Goal: Task Accomplishment & Management: Use online tool/utility

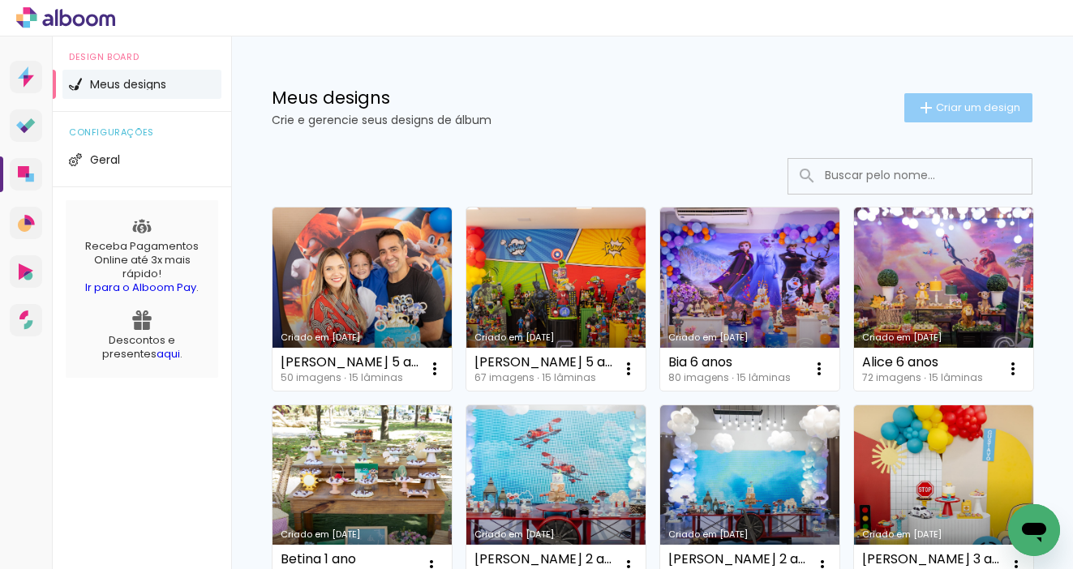
click at [937, 109] on span "Criar um design" at bounding box center [978, 107] width 84 height 11
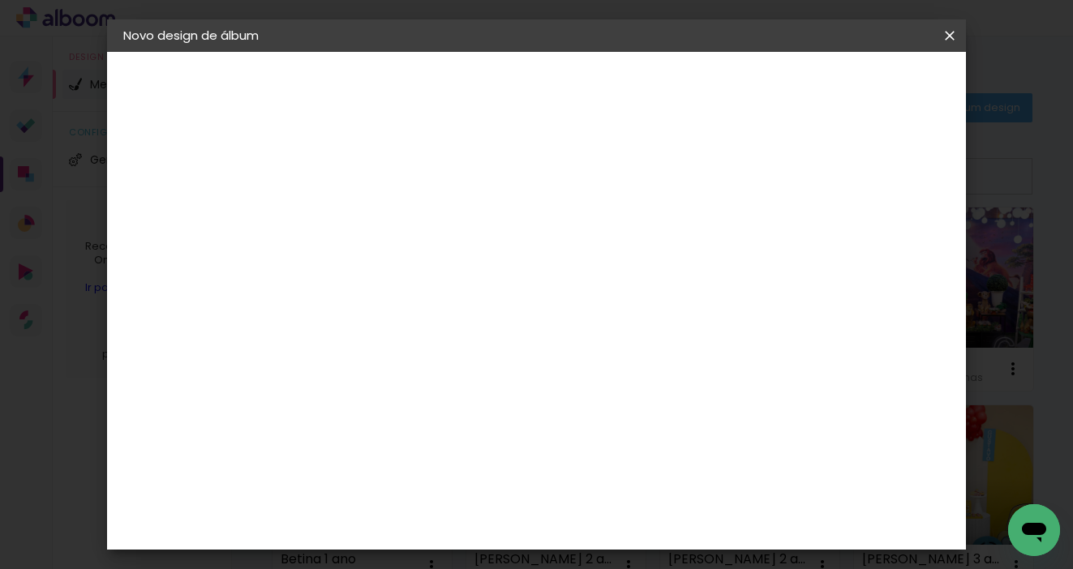
click at [388, 221] on input at bounding box center [388, 217] width 0 height 25
type input "Andre 7 anos"
click at [0, 0] on slot "Avançar" at bounding box center [0, 0] width 0 height 0
click at [693, 246] on paper-item "Tamanho Livre" at bounding box center [615, 247] width 156 height 36
click at [0, 0] on slot "Avançar" at bounding box center [0, 0] width 0 height 0
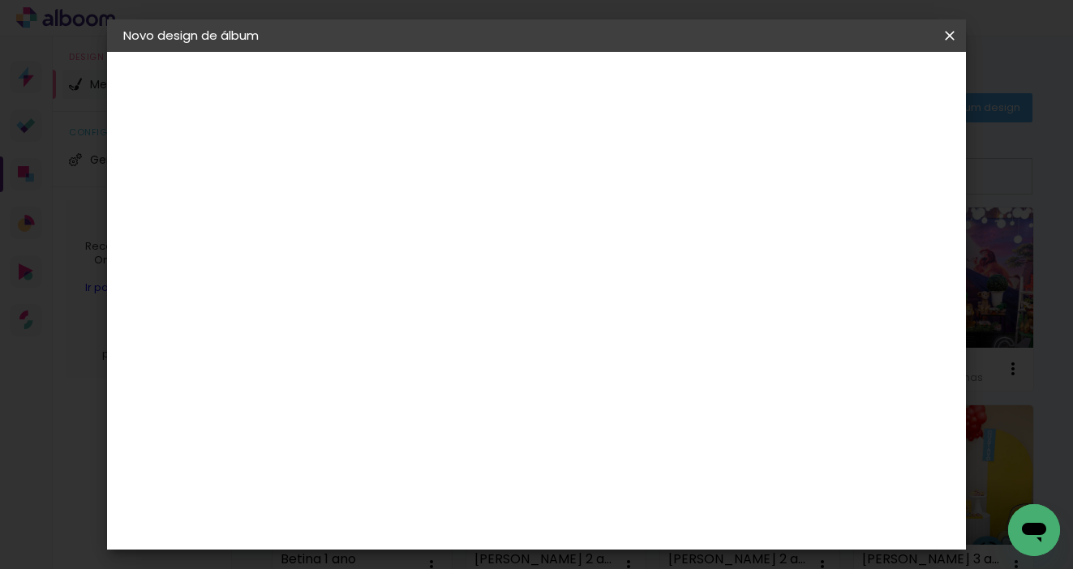
click at [347, 415] on input "30" at bounding box center [337, 415] width 42 height 24
type input "25"
type paper-input "25"
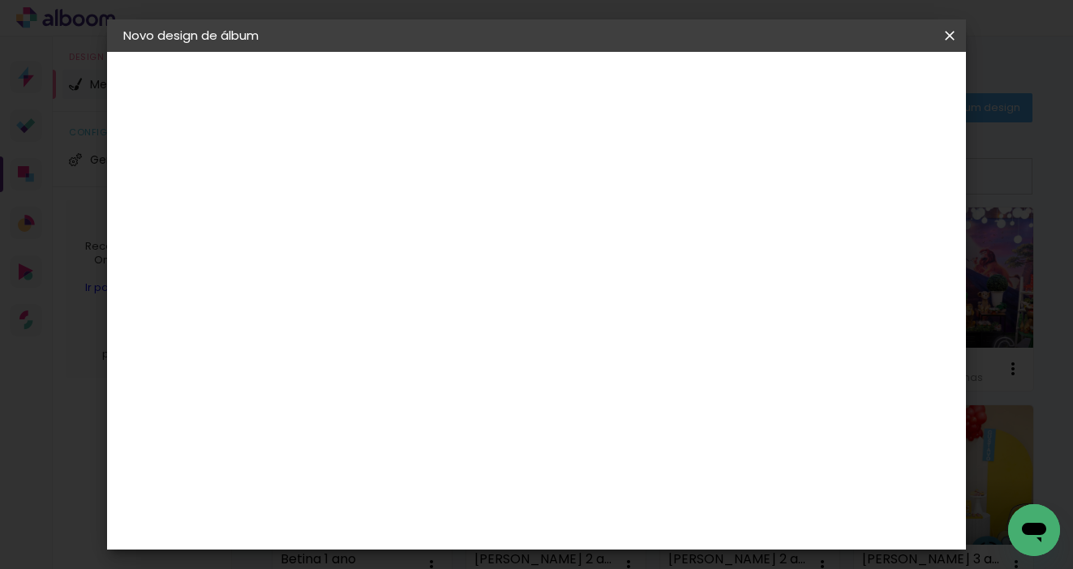
click at [646, 394] on input "60" at bounding box center [632, 393] width 42 height 24
type input "50"
type paper-input "50"
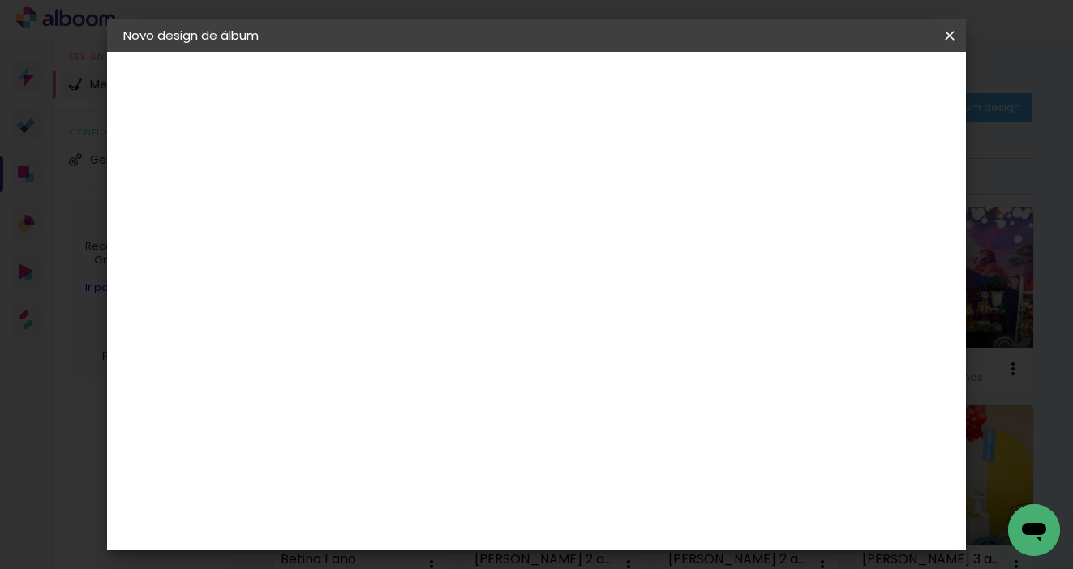
click at [860, 84] on span "Iniciar design" at bounding box center [823, 85] width 74 height 11
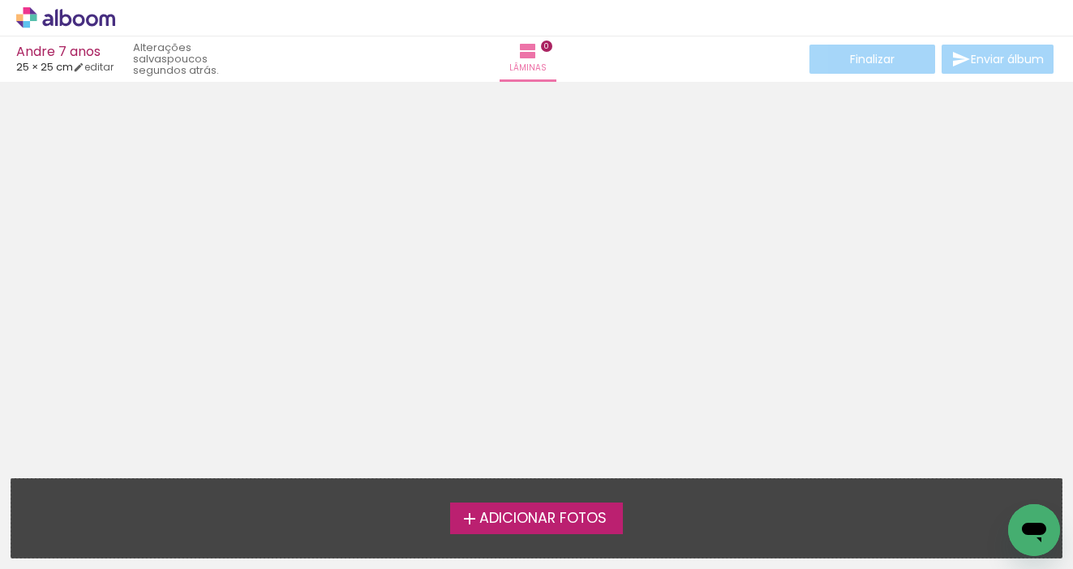
click at [529, 517] on span "Adicionar Fotos" at bounding box center [542, 519] width 127 height 15
click at [0, 0] on input "file" at bounding box center [0, 0] width 0 height 0
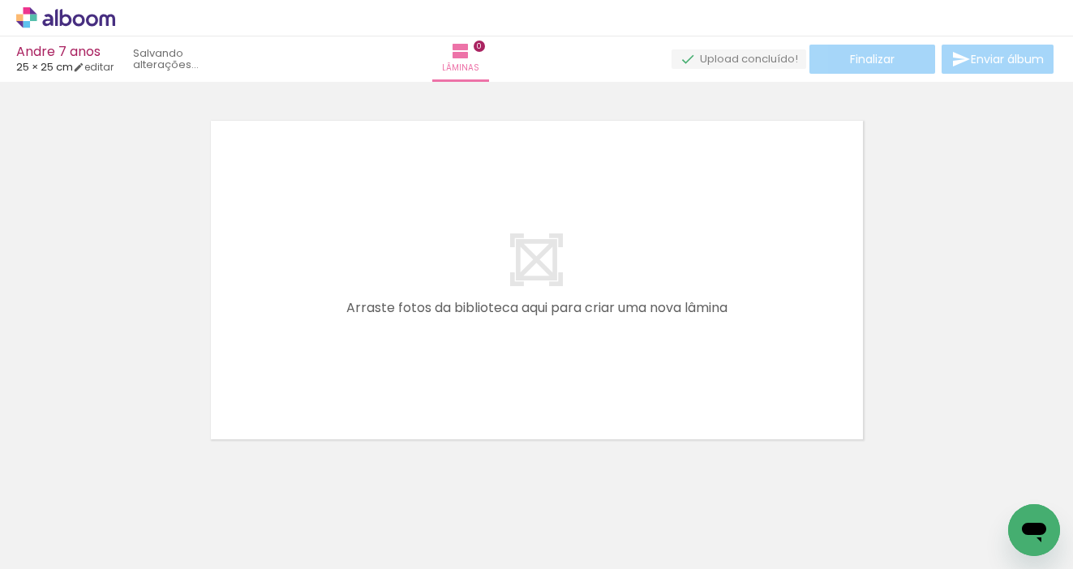
scroll to position [20, 0]
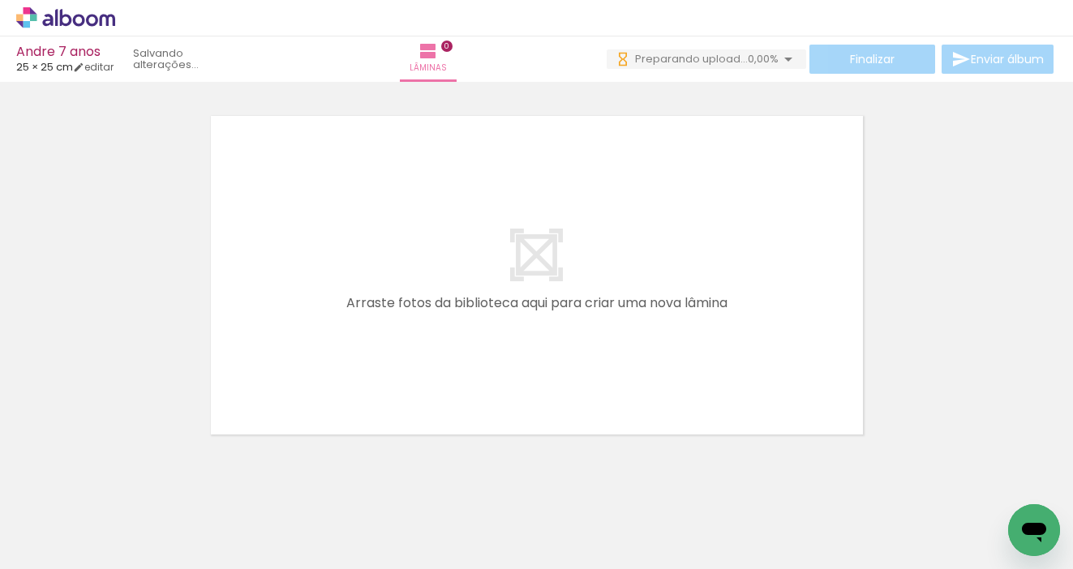
click at [82, 521] on iron-icon at bounding box center [82, 520] width 13 height 13
click at [0, 0] on slot "Não utilizadas" at bounding box center [0, 0] width 0 height 0
type input "Não utilizadas"
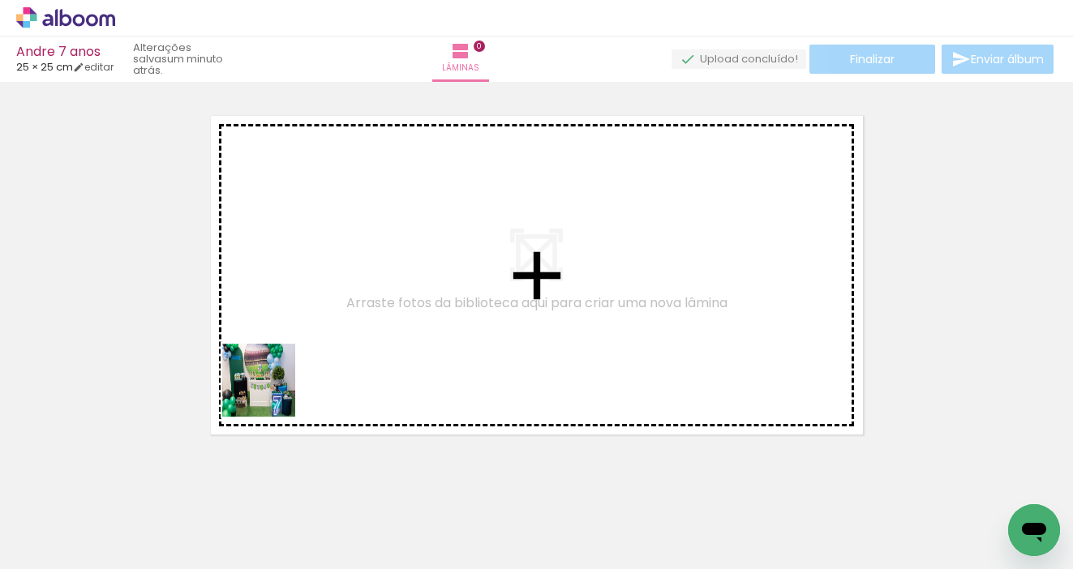
drag, startPoint x: 168, startPoint y: 523, endPoint x: 328, endPoint y: 312, distance: 265.0
click at [328, 312] on quentale-workspace at bounding box center [536, 284] width 1073 height 569
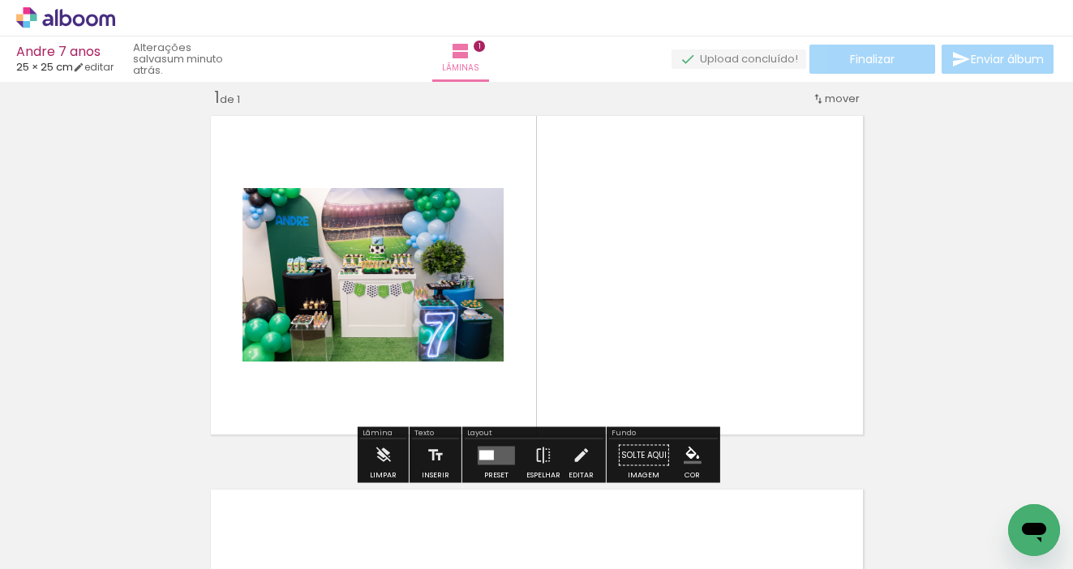
drag, startPoint x: 178, startPoint y: 526, endPoint x: 590, endPoint y: 320, distance: 461.0
click at [590, 320] on quentale-workspace at bounding box center [536, 284] width 1073 height 569
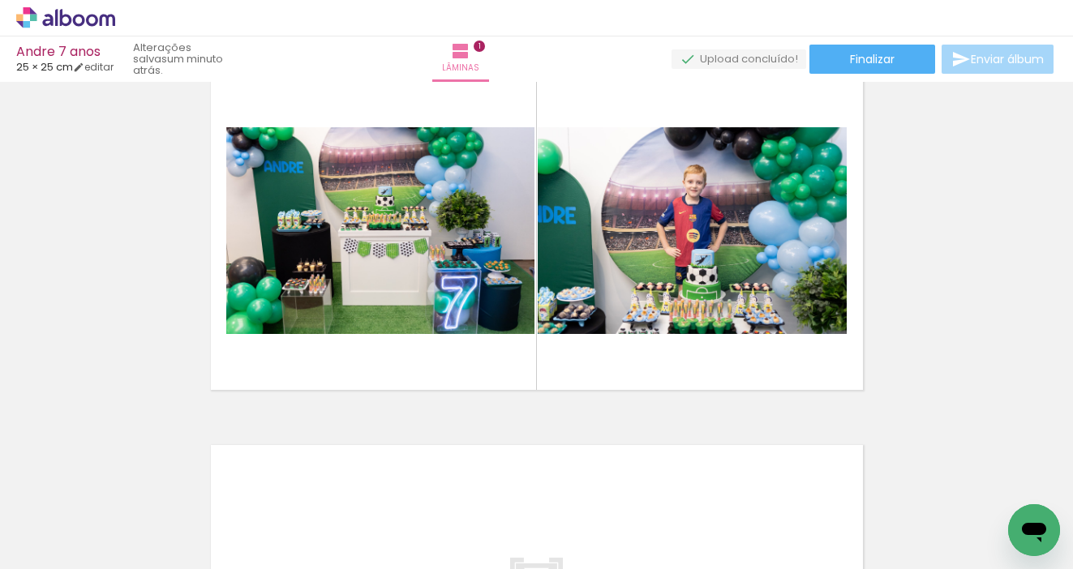
scroll to position [30, 0]
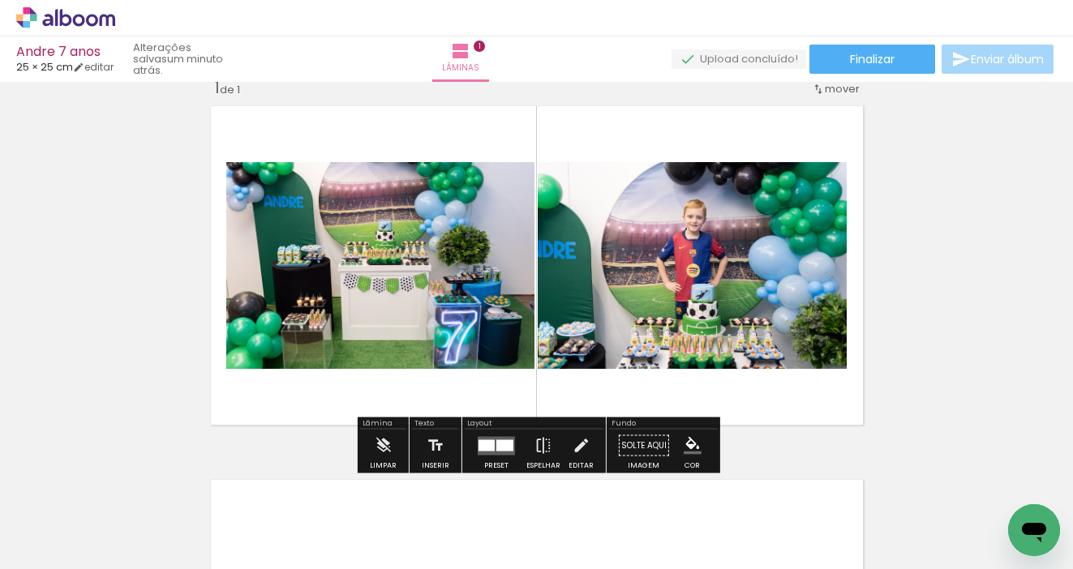
drag, startPoint x: 178, startPoint y: 518, endPoint x: 321, endPoint y: 406, distance: 182.0
click at [321, 406] on quentale-workspace at bounding box center [536, 284] width 1073 height 569
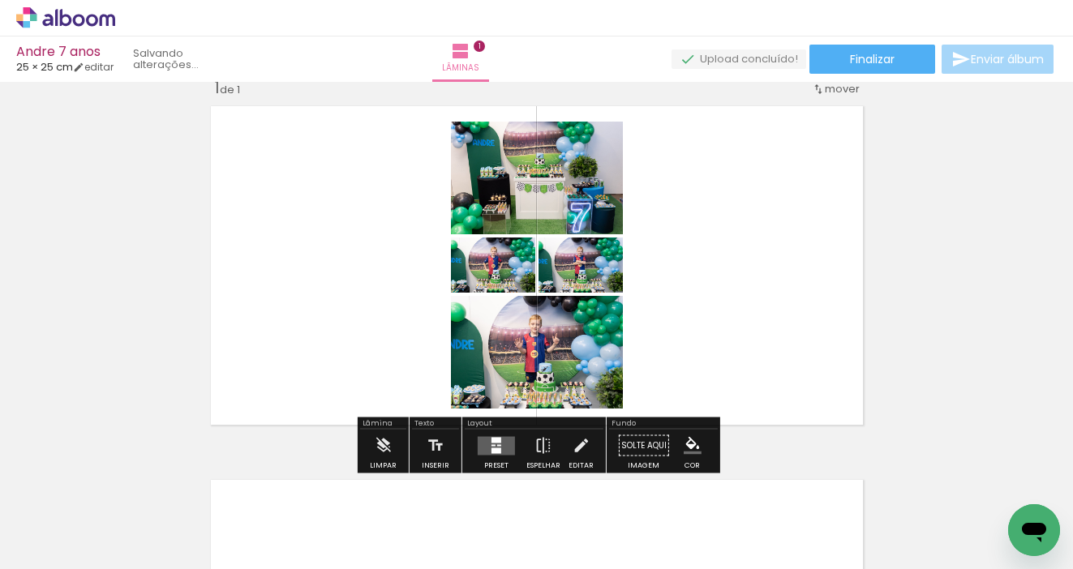
drag, startPoint x: 163, startPoint y: 525, endPoint x: 331, endPoint y: 412, distance: 202.2
click at [331, 412] on quentale-workspace at bounding box center [536, 284] width 1073 height 569
click at [493, 437] on div at bounding box center [496, 440] width 10 height 6
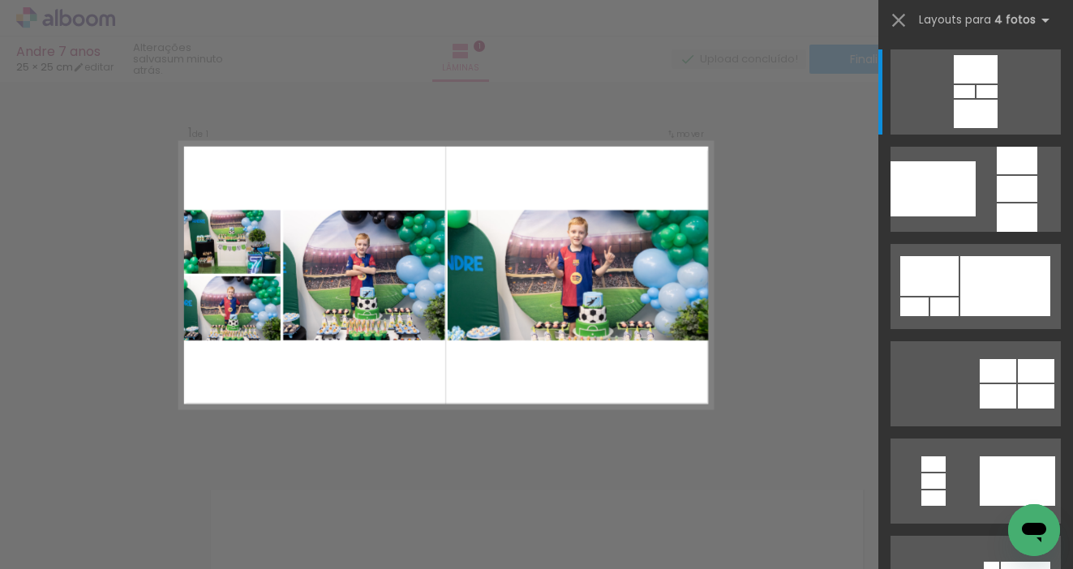
scroll to position [0, 0]
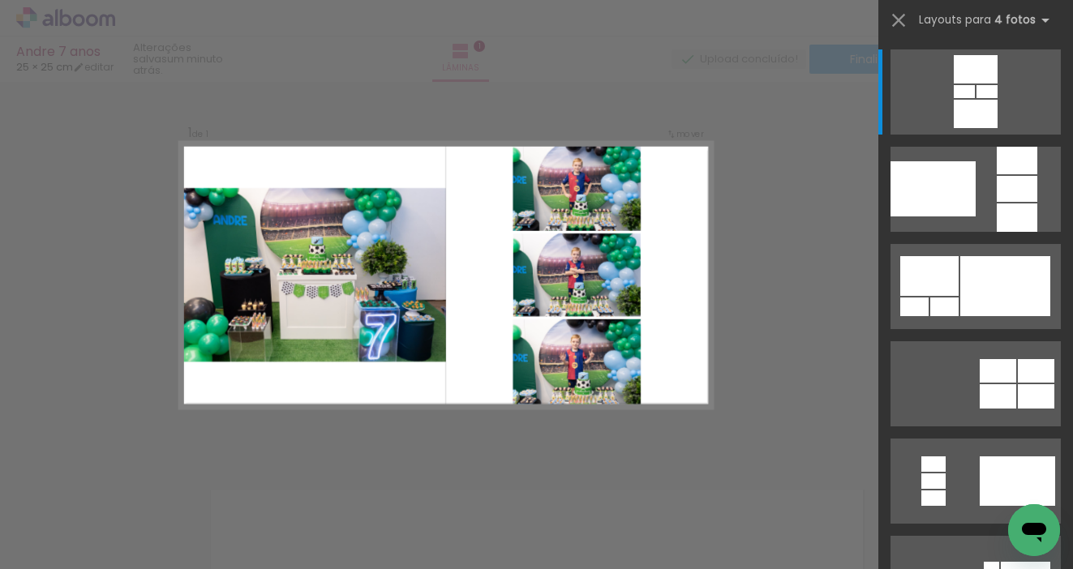
click at [824, 241] on div "Confirmar Cancelar" at bounding box center [536, 455] width 1073 height 787
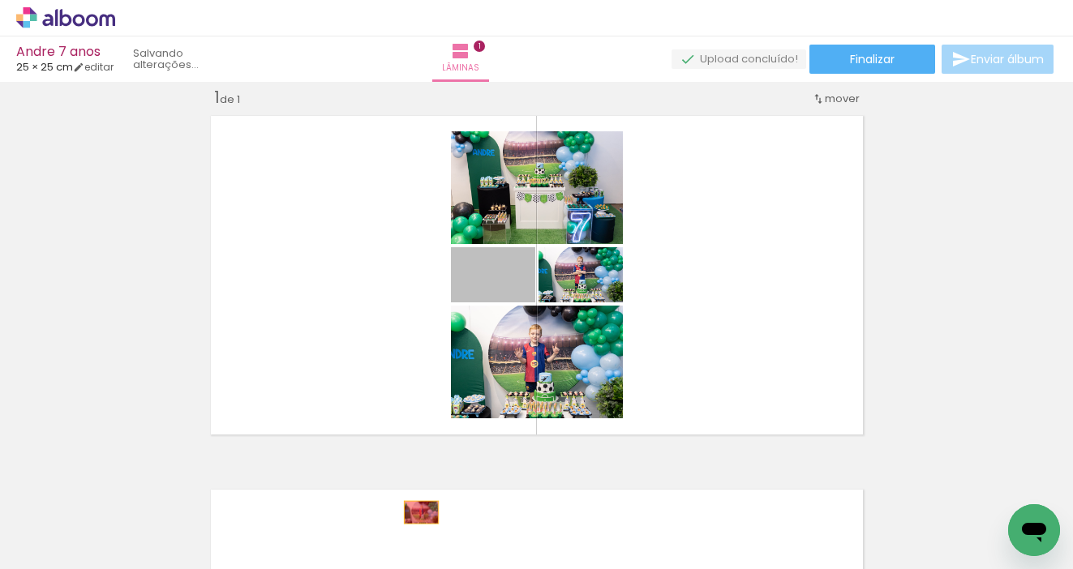
drag, startPoint x: 533, startPoint y: 251, endPoint x: 414, endPoint y: 525, distance: 298.2
click at [414, 525] on quentale-workspace at bounding box center [536, 284] width 1073 height 569
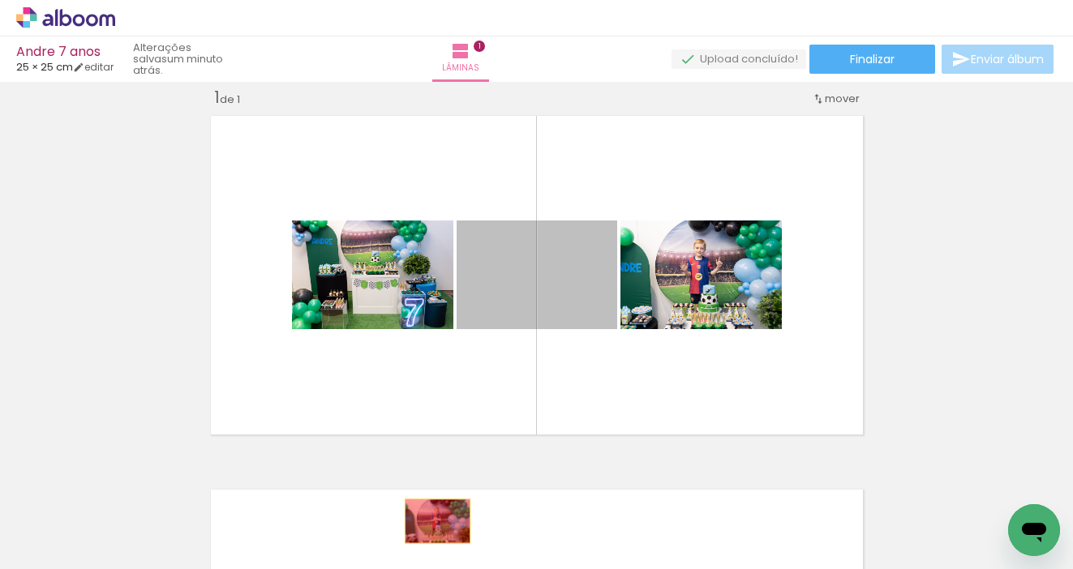
drag, startPoint x: 572, startPoint y: 287, endPoint x: 437, endPoint y: 521, distance: 270.3
click at [437, 521] on quentale-workspace at bounding box center [536, 284] width 1073 height 569
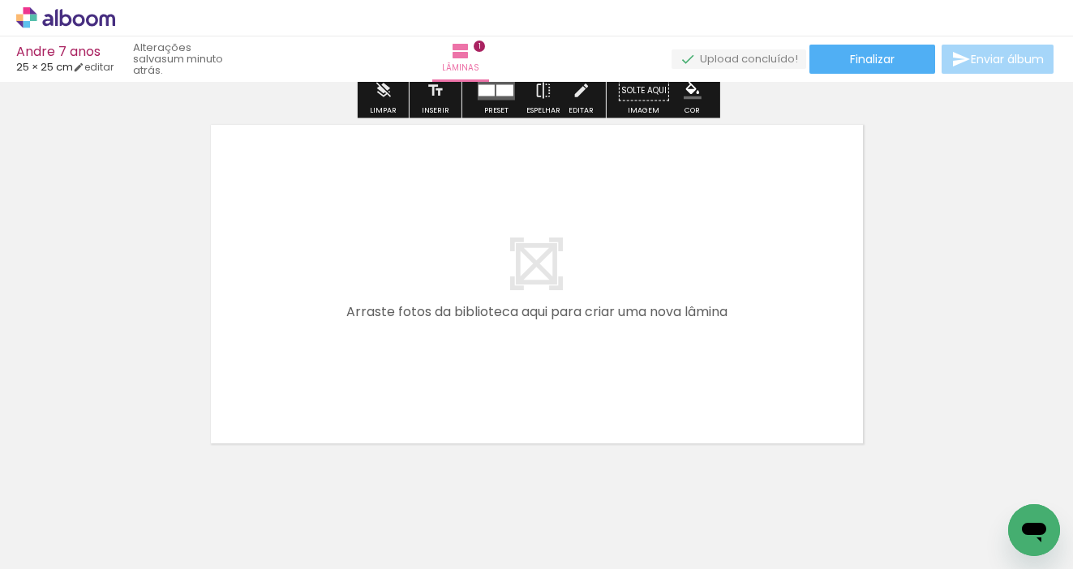
scroll to position [393, 0]
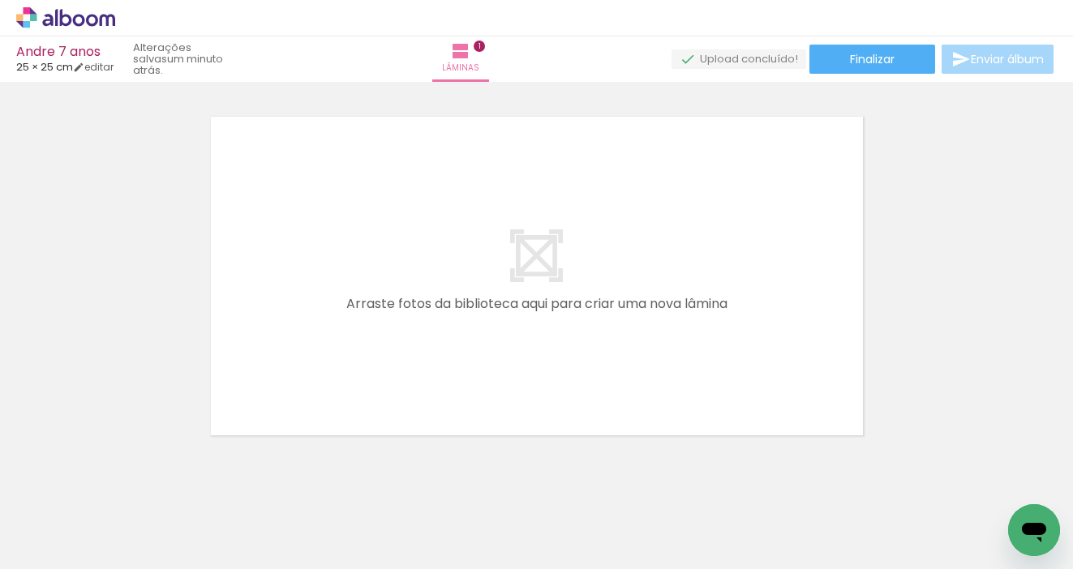
drag, startPoint x: 186, startPoint y: 506, endPoint x: 300, endPoint y: 385, distance: 166.4
click at [300, 385] on quentale-workspace at bounding box center [536, 284] width 1073 height 569
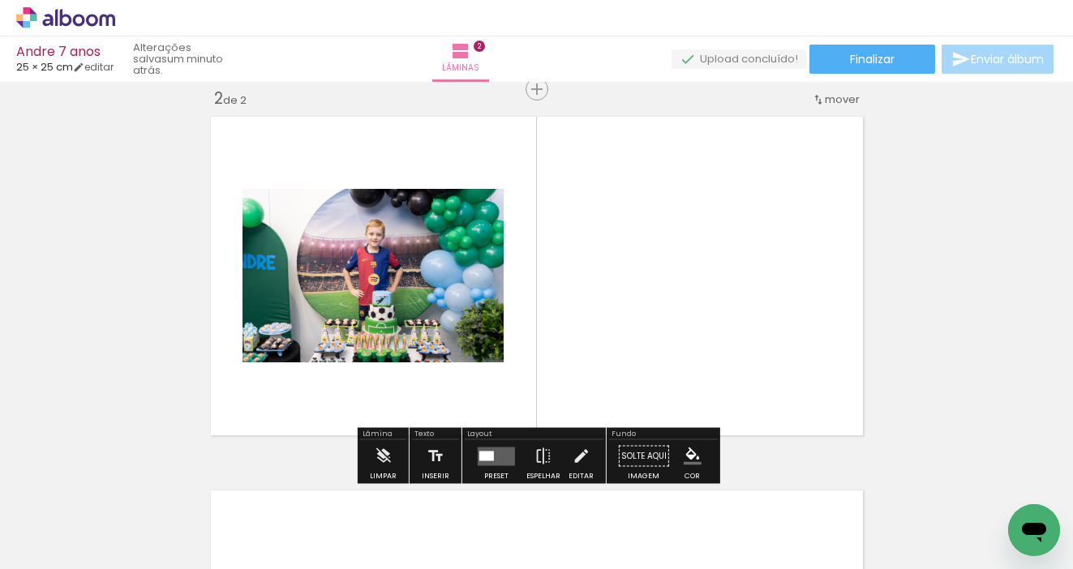
scroll to position [394, 0]
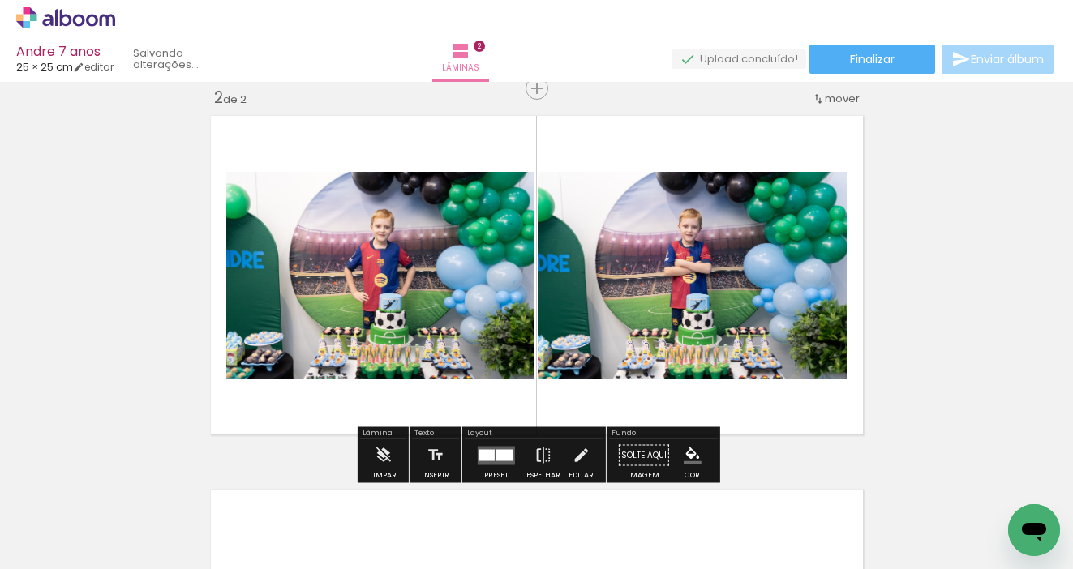
drag, startPoint x: 172, startPoint y: 513, endPoint x: 362, endPoint y: 368, distance: 238.9
click at [362, 368] on quentale-workspace at bounding box center [536, 284] width 1073 height 569
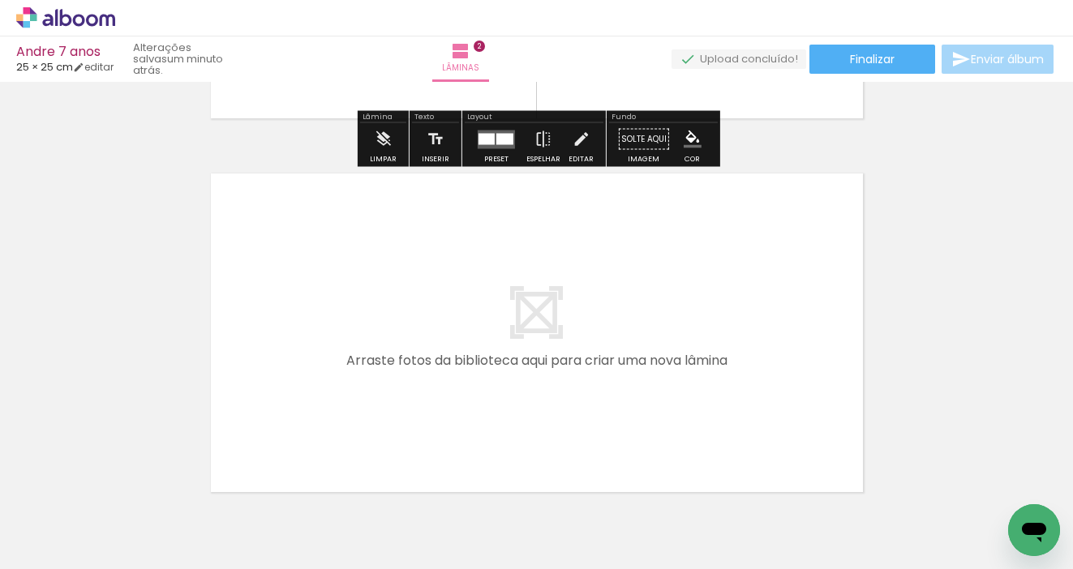
scroll to position [726, 0]
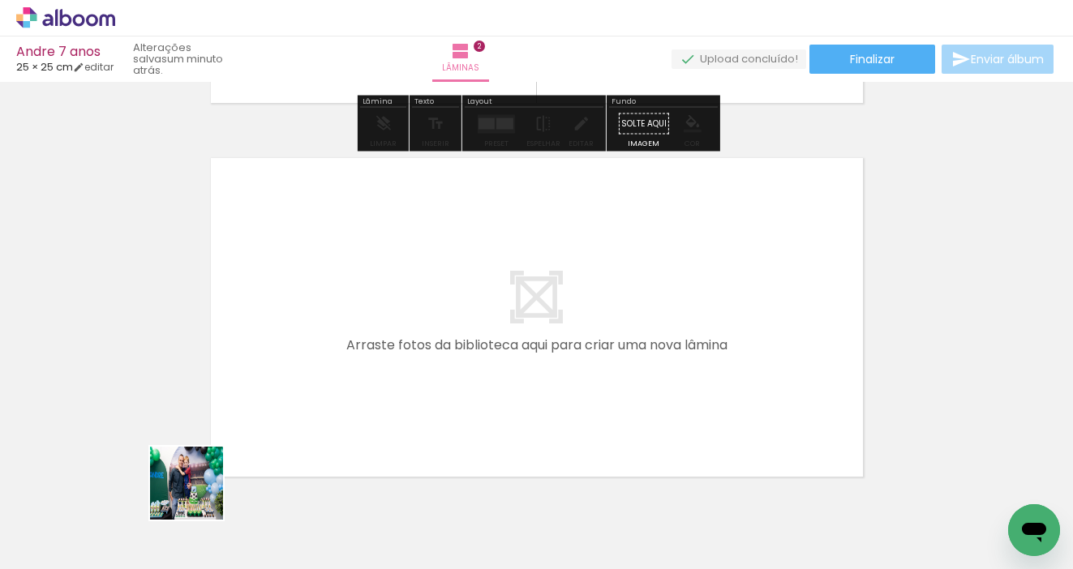
drag, startPoint x: 157, startPoint y: 526, endPoint x: 321, endPoint y: 393, distance: 211.6
click at [321, 393] on quentale-workspace at bounding box center [536, 284] width 1073 height 569
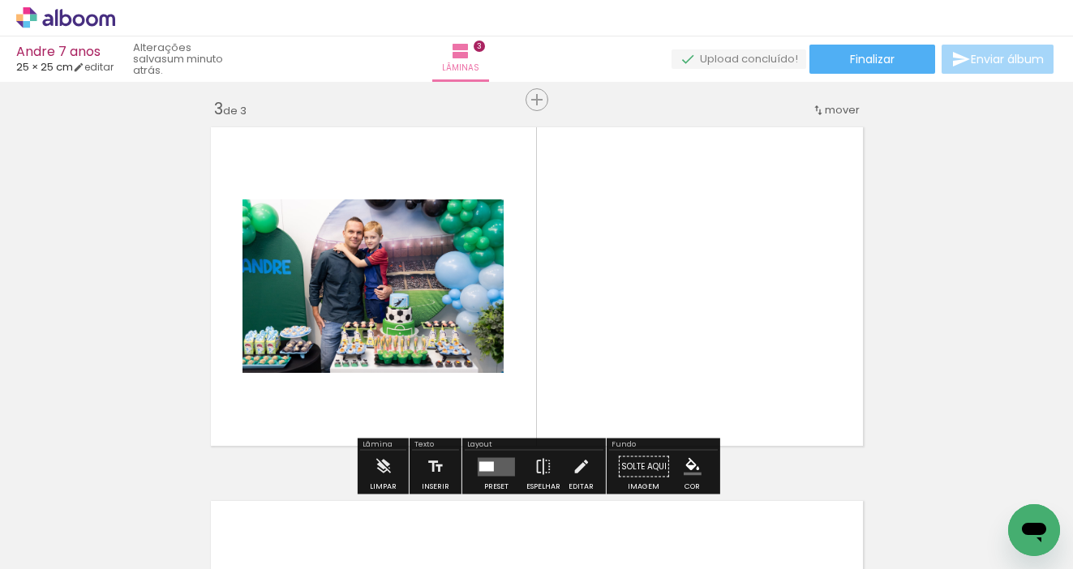
scroll to position [768, 0]
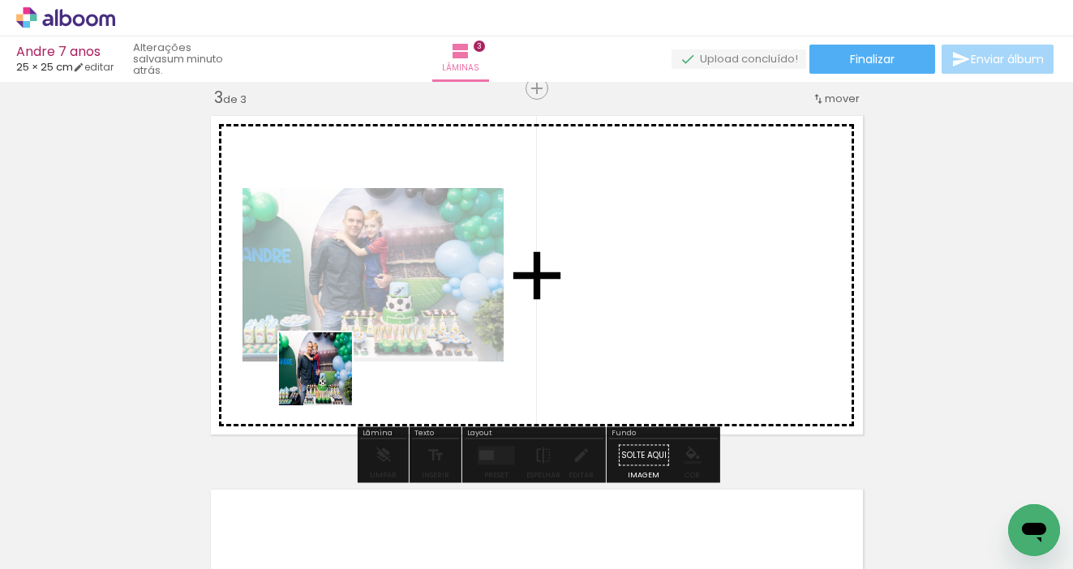
drag, startPoint x: 166, startPoint y: 522, endPoint x: 328, endPoint y: 381, distance: 214.4
click at [328, 381] on quentale-workspace at bounding box center [536, 284] width 1073 height 569
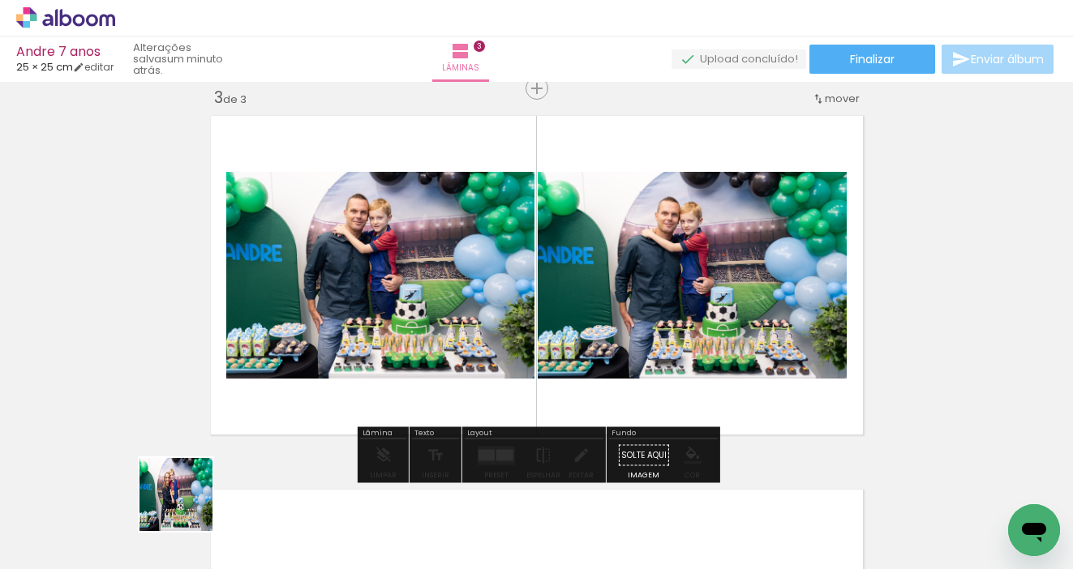
drag, startPoint x: 188, startPoint y: 507, endPoint x: 311, endPoint y: 389, distance: 169.8
click at [311, 389] on quentale-workspace at bounding box center [536, 284] width 1073 height 569
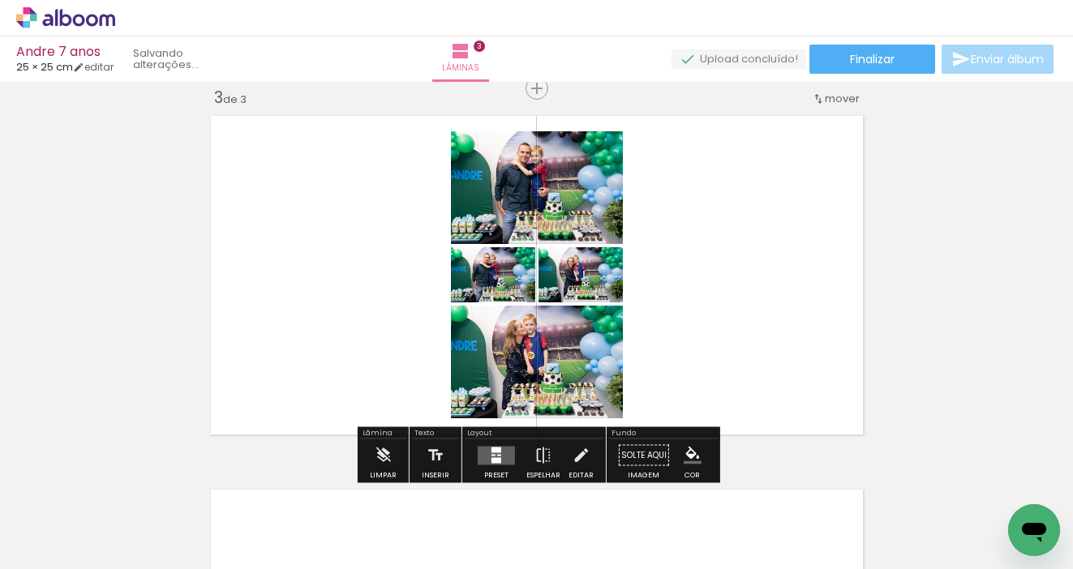
drag, startPoint x: 177, startPoint y: 504, endPoint x: 334, endPoint y: 375, distance: 203.4
click at [334, 375] on quentale-workspace at bounding box center [536, 284] width 1073 height 569
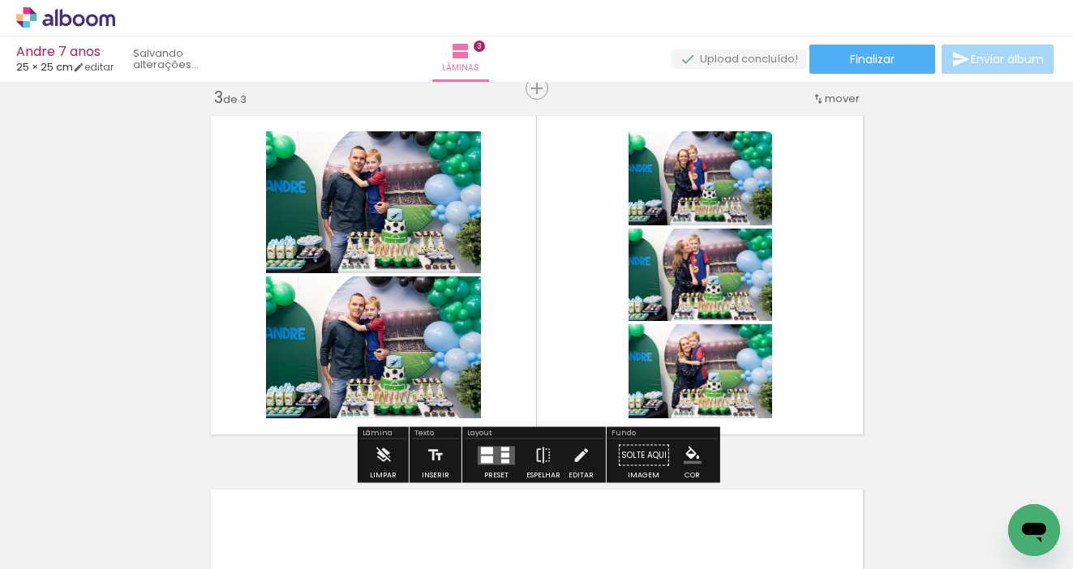
drag, startPoint x: 168, startPoint y: 522, endPoint x: 309, endPoint y: 362, distance: 213.8
click at [309, 362] on quentale-workspace at bounding box center [536, 284] width 1073 height 569
click at [492, 447] on quentale-layouter at bounding box center [496, 455] width 37 height 19
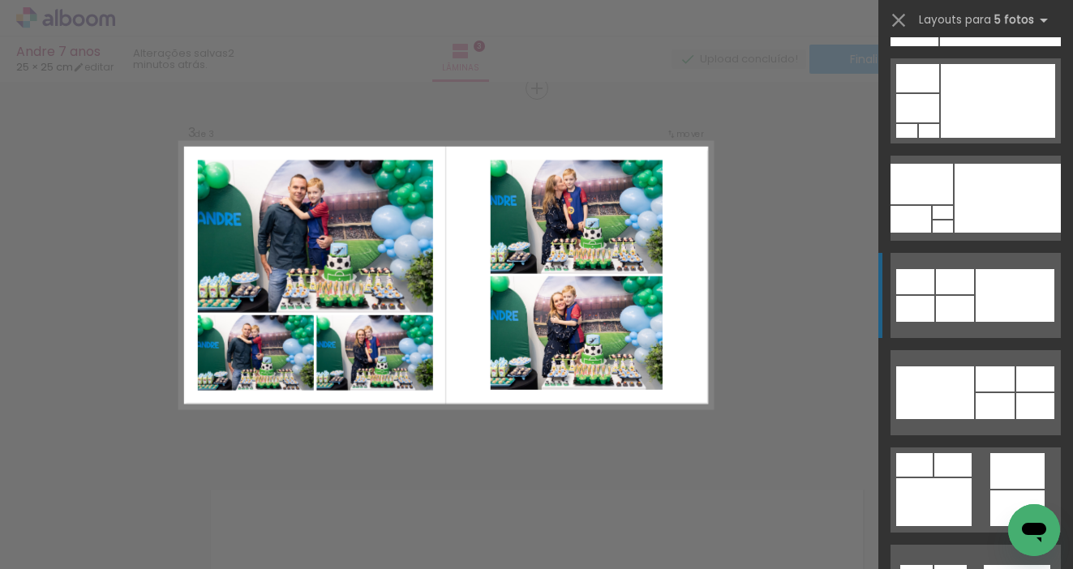
scroll to position [490, 0]
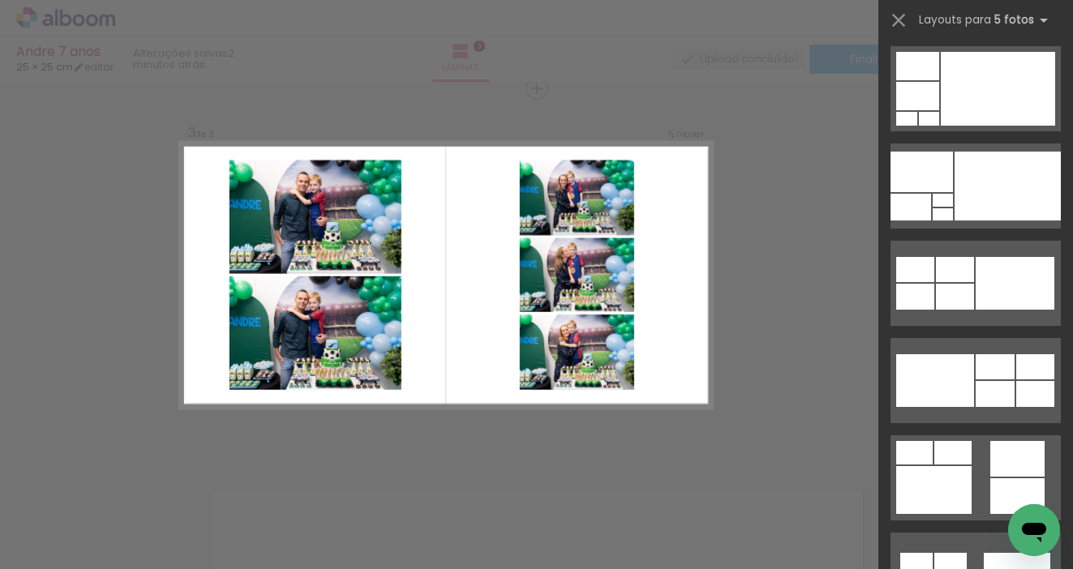
click at [734, 302] on div "Confirmar Cancelar" at bounding box center [536, 81] width 1073 height 1534
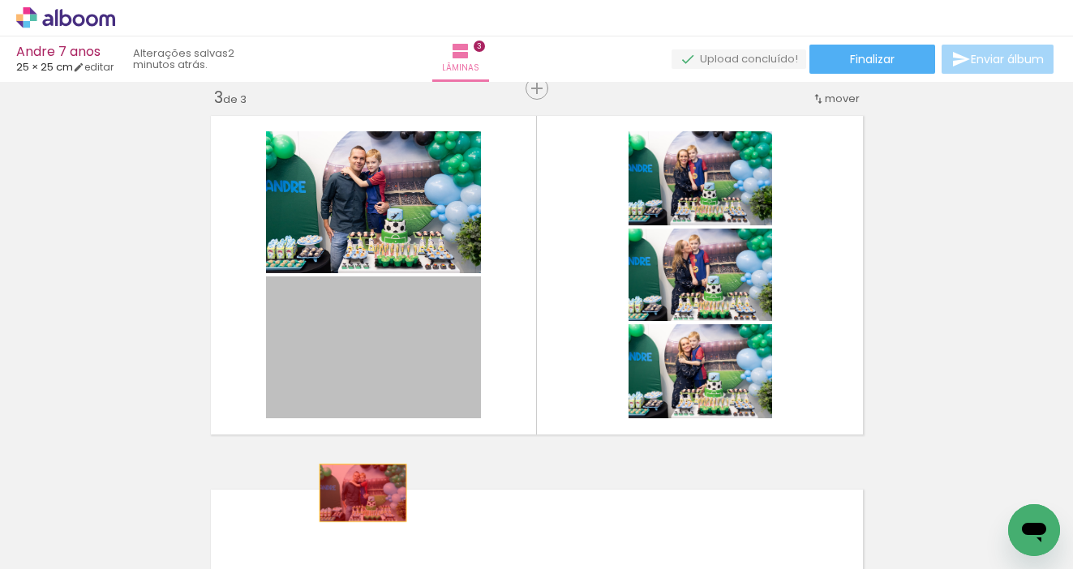
drag, startPoint x: 446, startPoint y: 358, endPoint x: 340, endPoint y: 551, distance: 221.0
click at [340, 551] on quentale-workspace at bounding box center [536, 284] width 1073 height 569
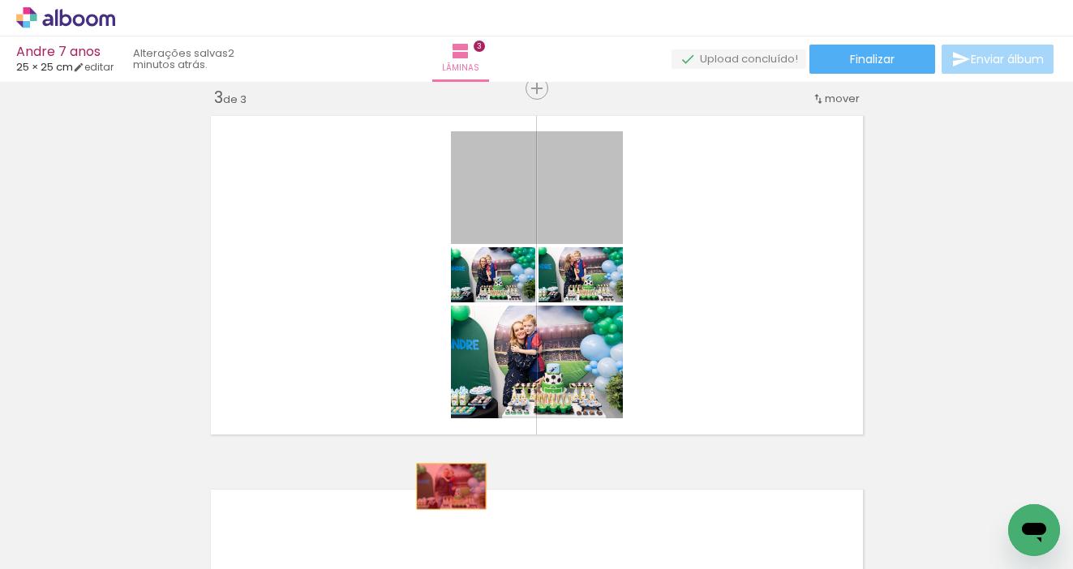
drag, startPoint x: 591, startPoint y: 191, endPoint x: 444, endPoint y: 513, distance: 354.2
click at [444, 513] on quentale-workspace at bounding box center [536, 284] width 1073 height 569
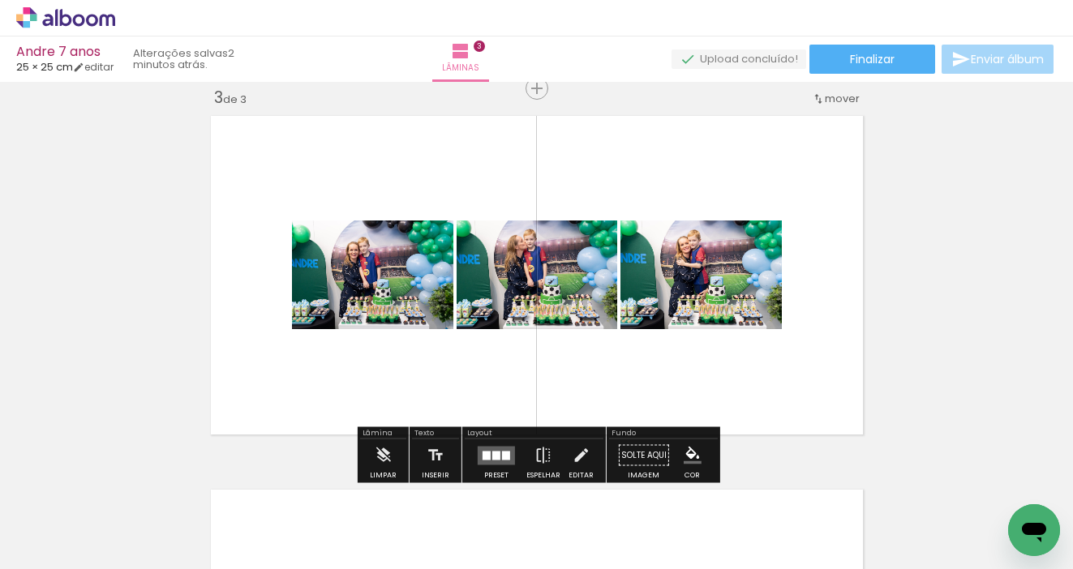
click at [497, 451] on quentale-layouter at bounding box center [496, 455] width 37 height 19
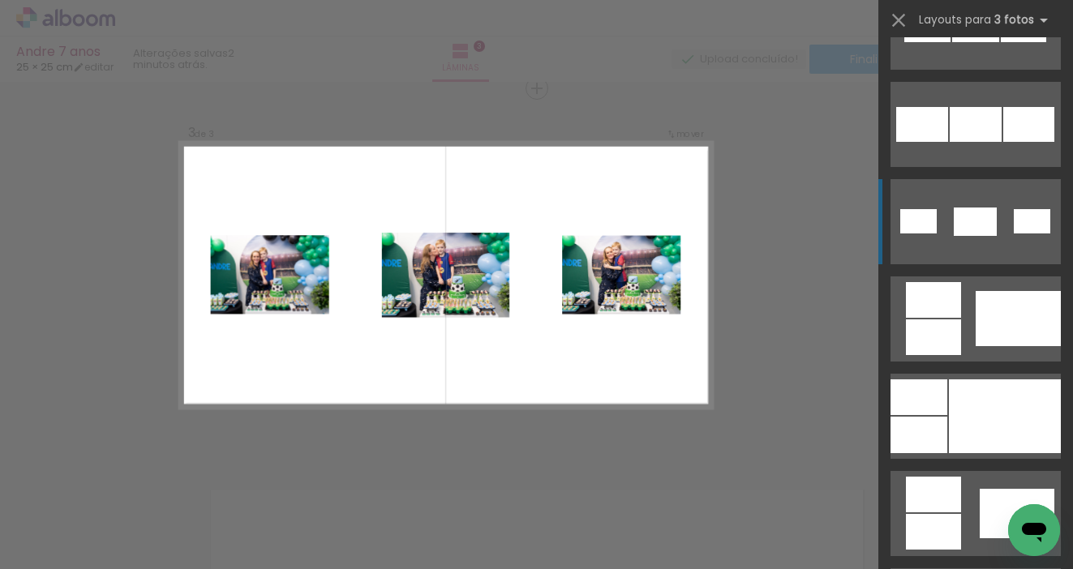
scroll to position [1002, 0]
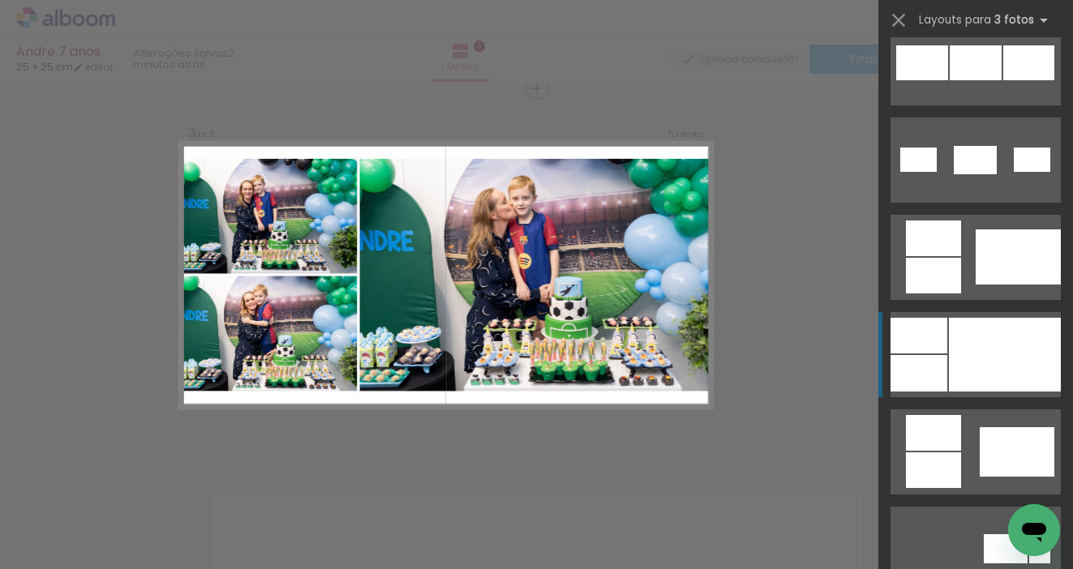
click at [985, 358] on div at bounding box center [1005, 355] width 112 height 74
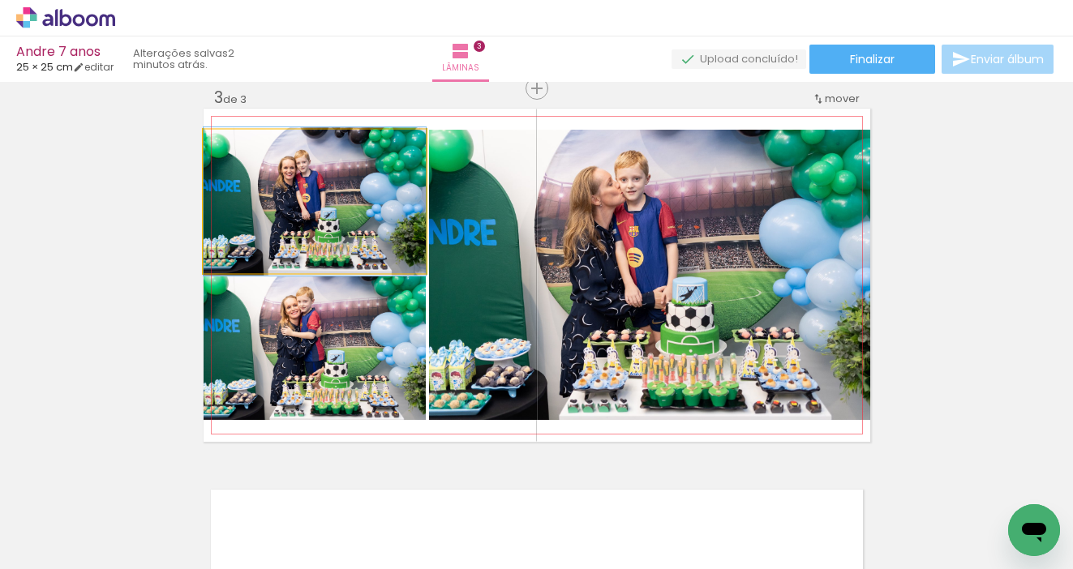
drag, startPoint x: 349, startPoint y: 234, endPoint x: 560, endPoint y: 275, distance: 215.7
click at [0, 0] on slot at bounding box center [0, 0] width 0 height 0
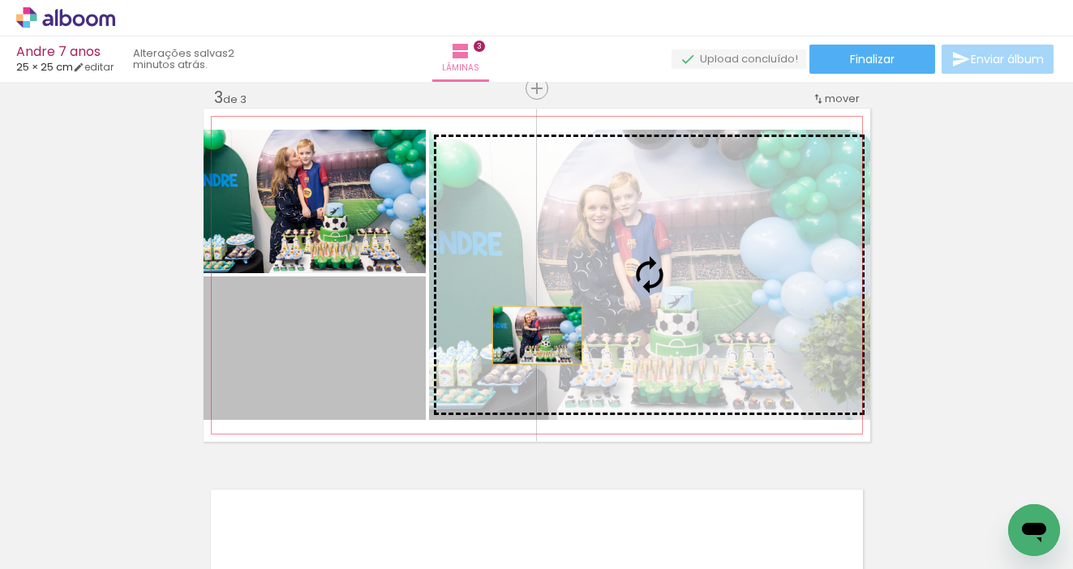
drag, startPoint x: 345, startPoint y: 372, endPoint x: 553, endPoint y: 336, distance: 210.8
click at [0, 0] on slot at bounding box center [0, 0] width 0 height 0
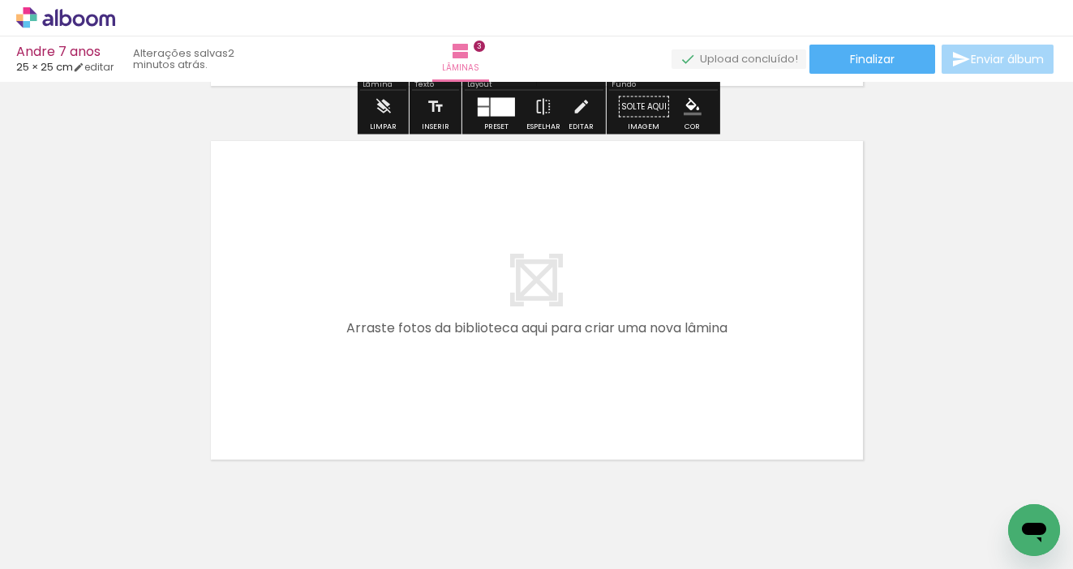
scroll to position [1123, 0]
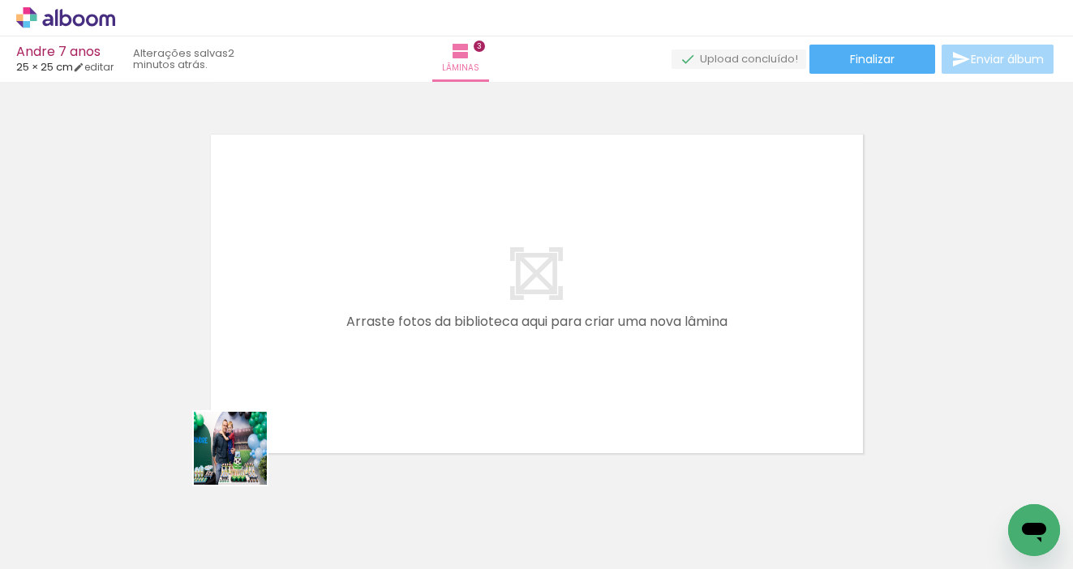
drag, startPoint x: 166, startPoint y: 534, endPoint x: 317, endPoint y: 405, distance: 197.9
click at [317, 405] on quentale-workspace at bounding box center [536, 284] width 1073 height 569
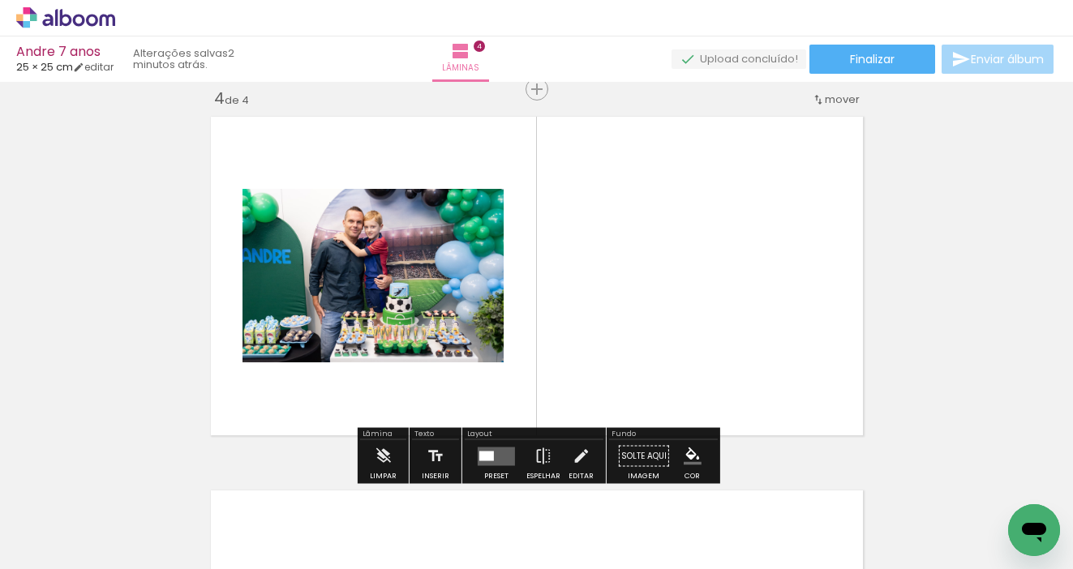
scroll to position [1142, 0]
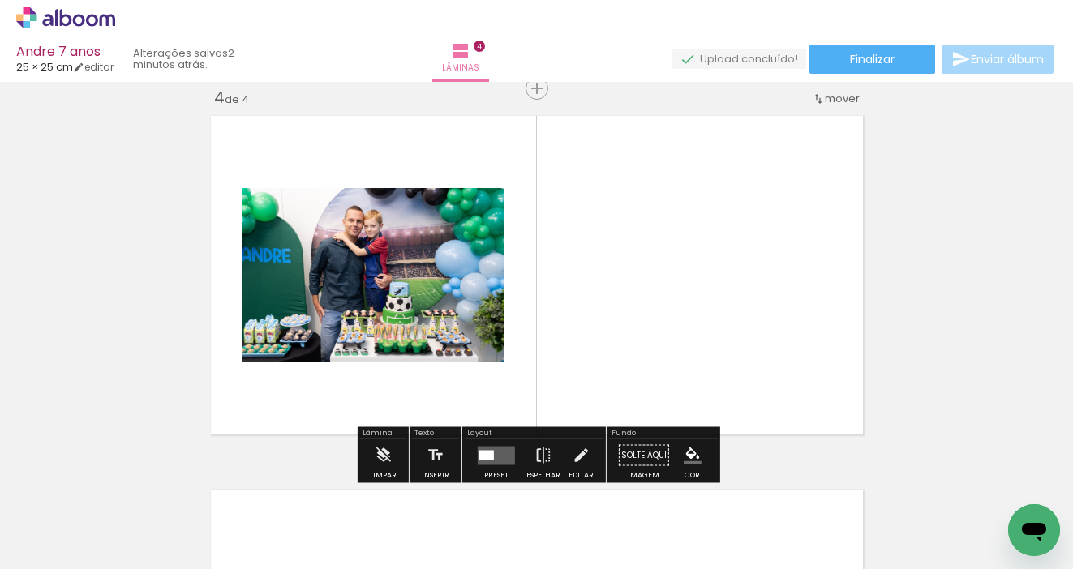
drag, startPoint x: 174, startPoint y: 530, endPoint x: 519, endPoint y: 369, distance: 380.6
click at [519, 369] on quentale-workspace at bounding box center [536, 284] width 1073 height 569
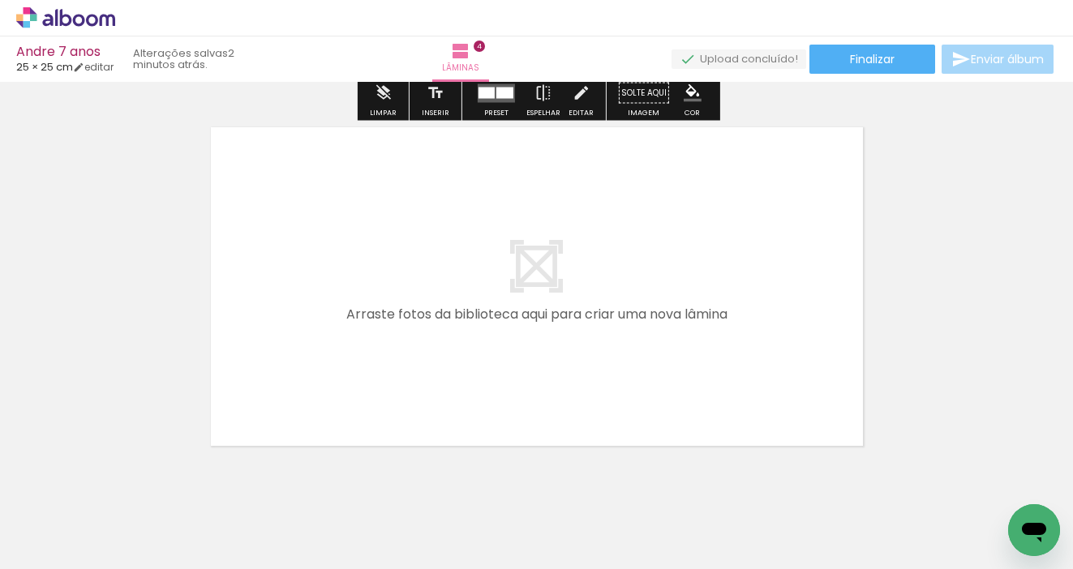
scroll to position [1527, 0]
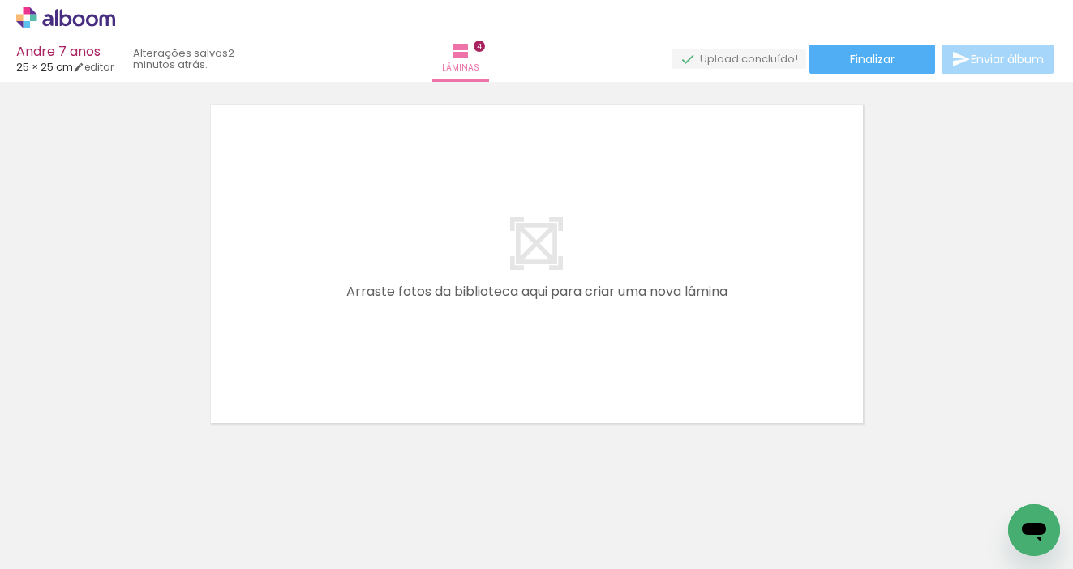
drag, startPoint x: 184, startPoint y: 517, endPoint x: 335, endPoint y: 363, distance: 215.6
click at [335, 363] on quentale-workspace at bounding box center [536, 284] width 1073 height 569
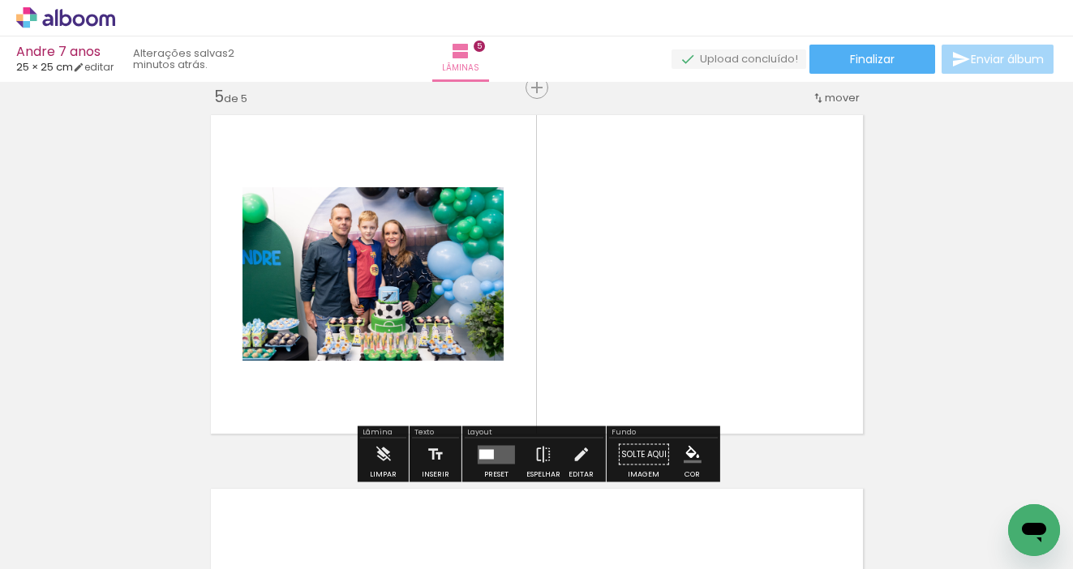
scroll to position [1516, 0]
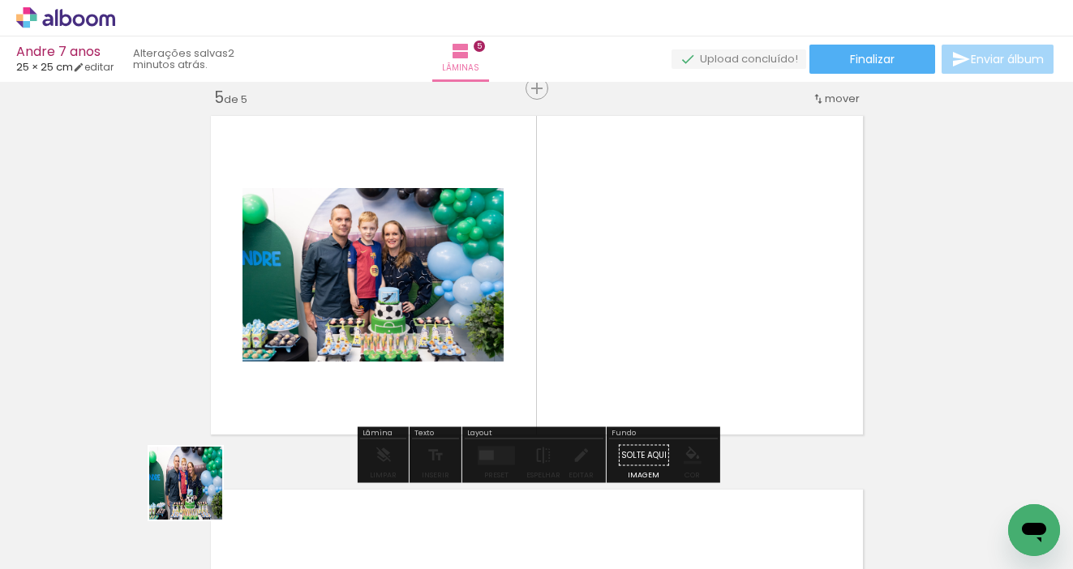
drag, startPoint x: 176, startPoint y: 516, endPoint x: 326, endPoint y: 384, distance: 200.0
click at [326, 384] on quentale-workspace at bounding box center [536, 284] width 1073 height 569
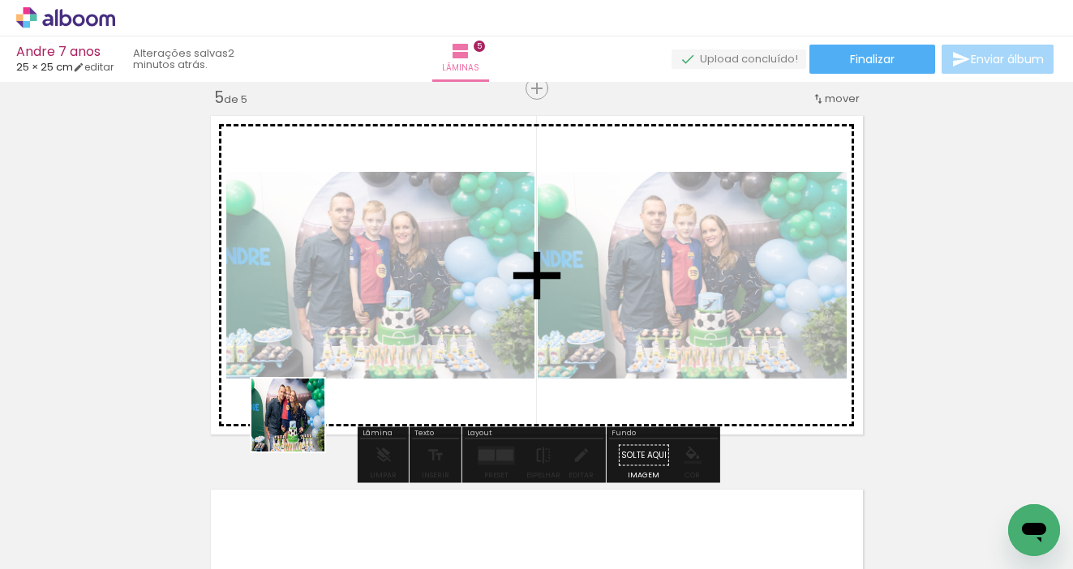
drag, startPoint x: 272, startPoint y: 449, endPoint x: 328, endPoint y: 406, distance: 70.6
click at [328, 406] on quentale-workspace at bounding box center [536, 284] width 1073 height 569
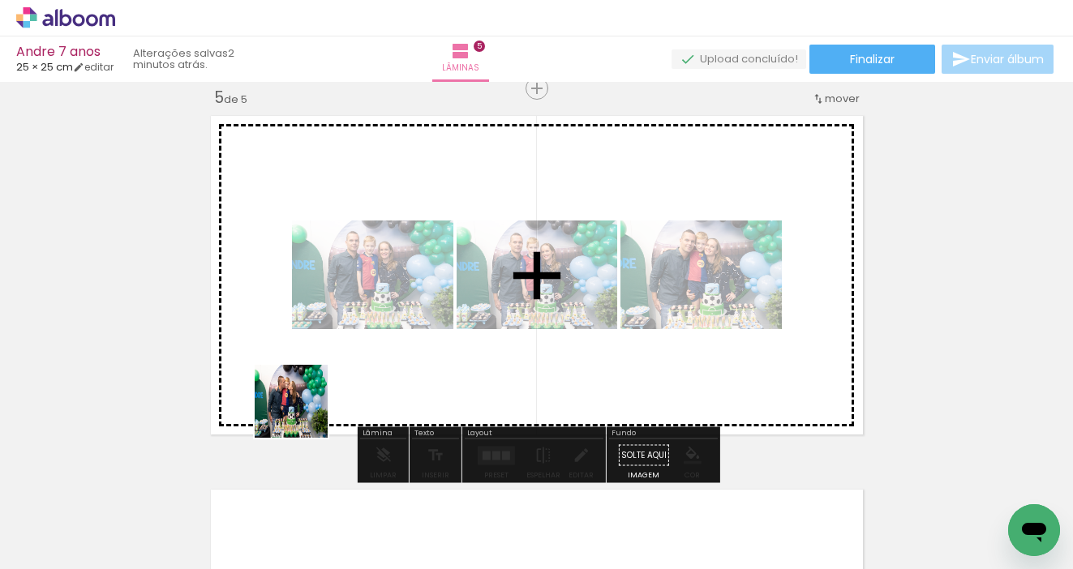
drag, startPoint x: 169, startPoint y: 530, endPoint x: 303, endPoint y: 414, distance: 177.7
click at [303, 414] on quentale-workspace at bounding box center [536, 284] width 1073 height 569
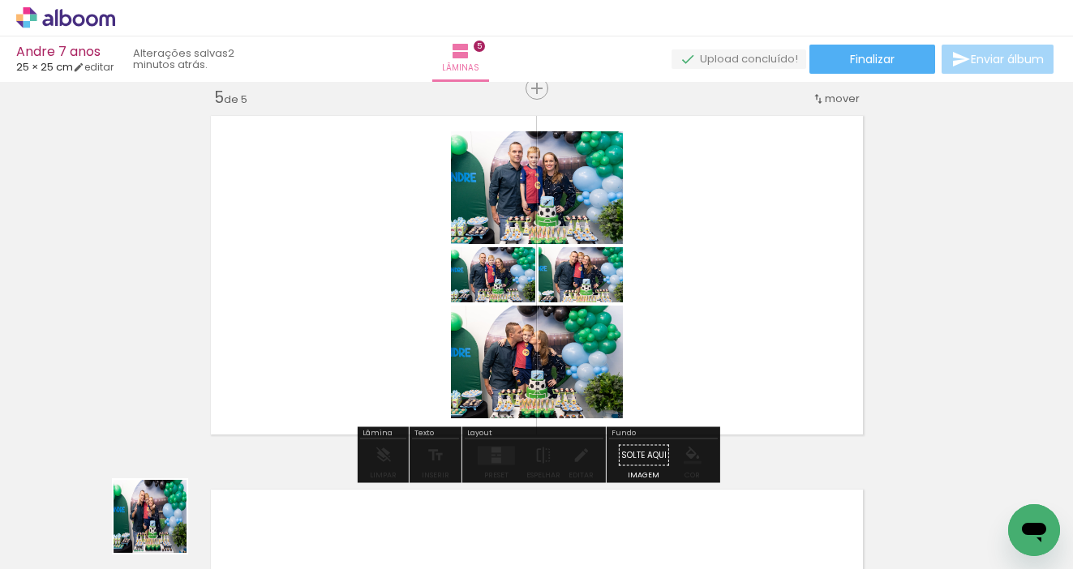
drag, startPoint x: 152, startPoint y: 531, endPoint x: 351, endPoint y: 401, distance: 238.4
click at [351, 401] on quentale-workspace at bounding box center [536, 284] width 1073 height 569
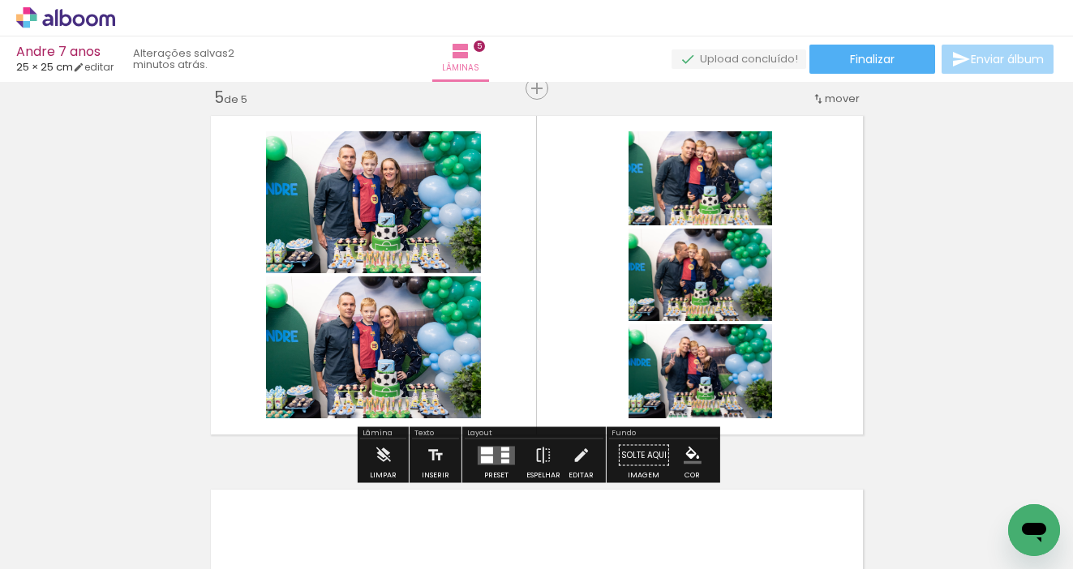
click at [504, 448] on div at bounding box center [505, 449] width 8 height 4
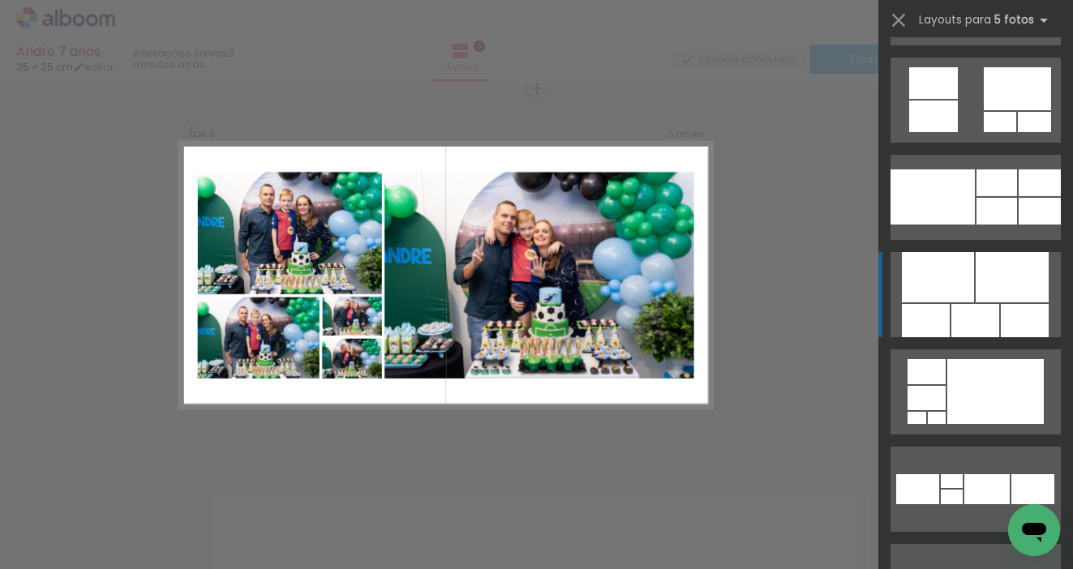
scroll to position [3497, 0]
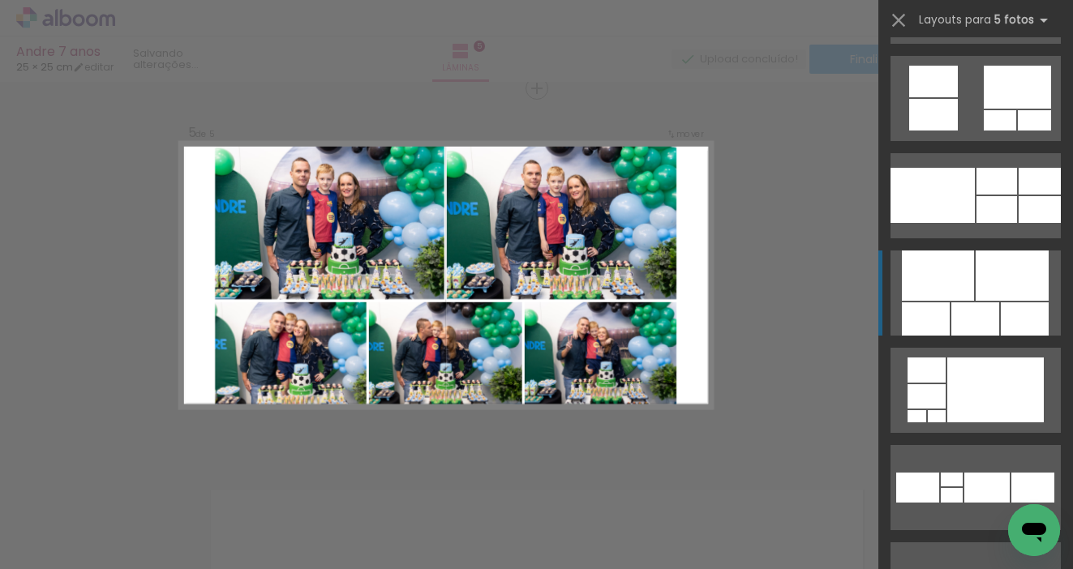
click at [974, 306] on div at bounding box center [975, 318] width 48 height 33
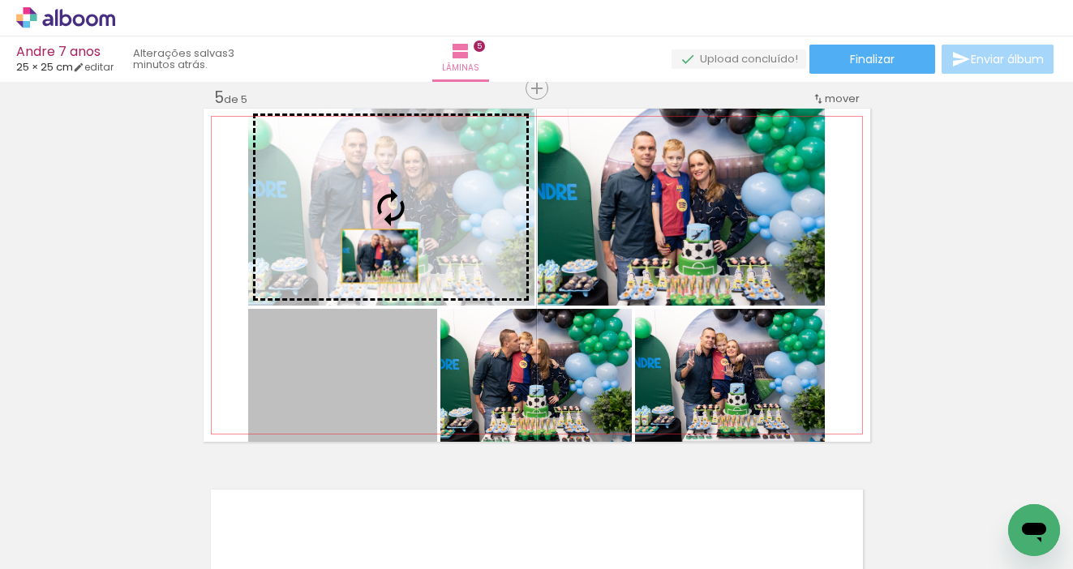
drag, startPoint x: 367, startPoint y: 375, endPoint x: 380, endPoint y: 256, distance: 119.9
click at [0, 0] on slot at bounding box center [0, 0] width 0 height 0
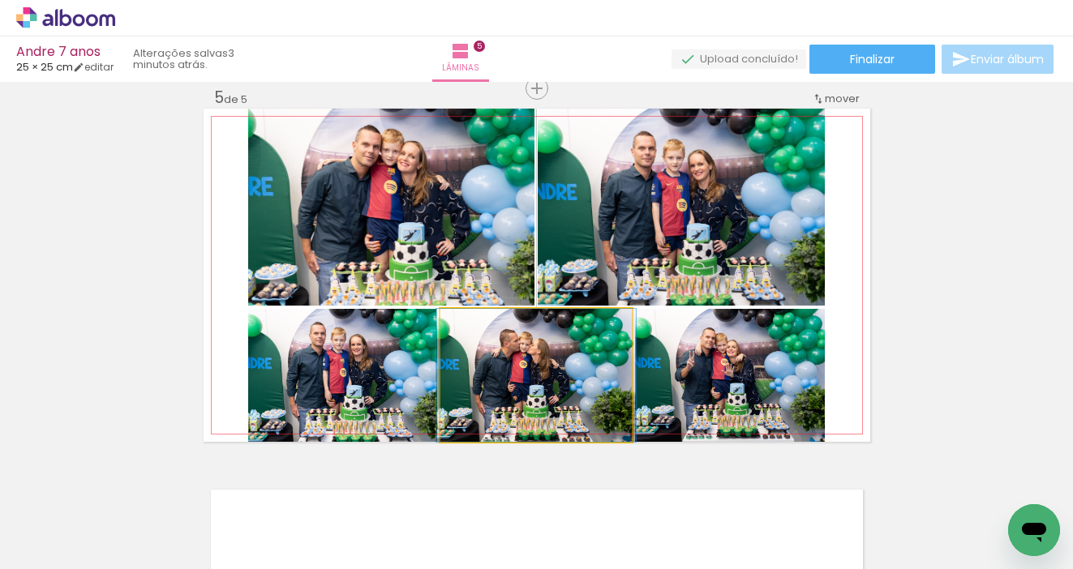
drag, startPoint x: 571, startPoint y: 379, endPoint x: 695, endPoint y: 234, distance: 191.0
click at [0, 0] on slot at bounding box center [0, 0] width 0 height 0
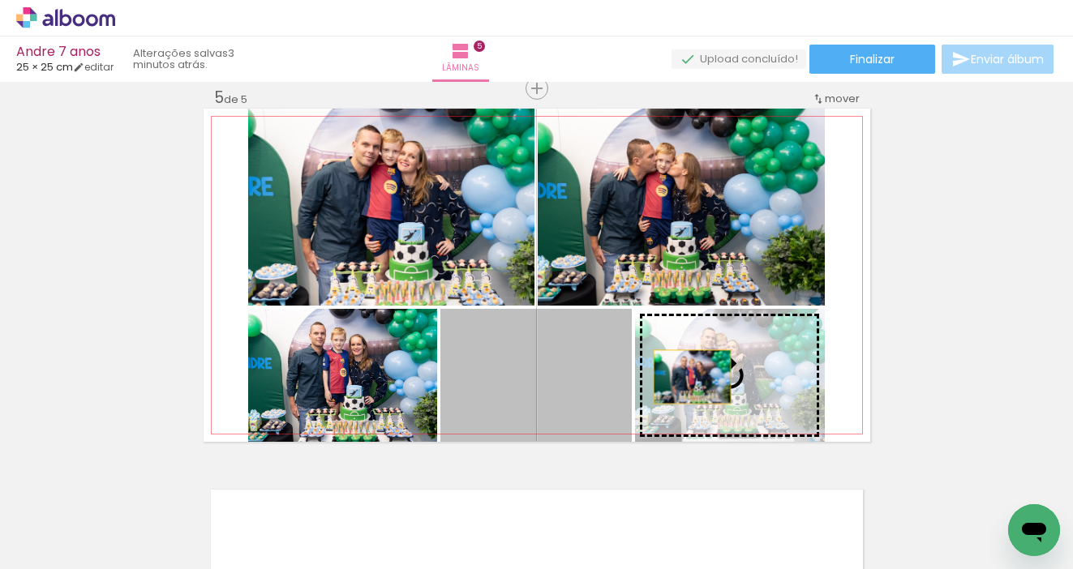
drag, startPoint x: 558, startPoint y: 379, endPoint x: 701, endPoint y: 377, distance: 142.7
click at [0, 0] on slot at bounding box center [0, 0] width 0 height 0
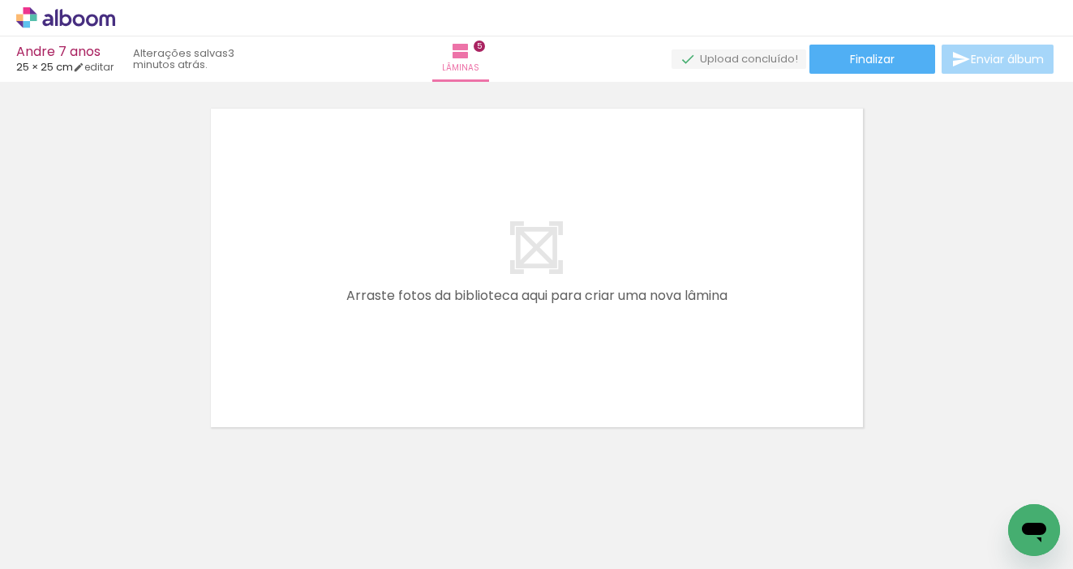
scroll to position [1899, 0]
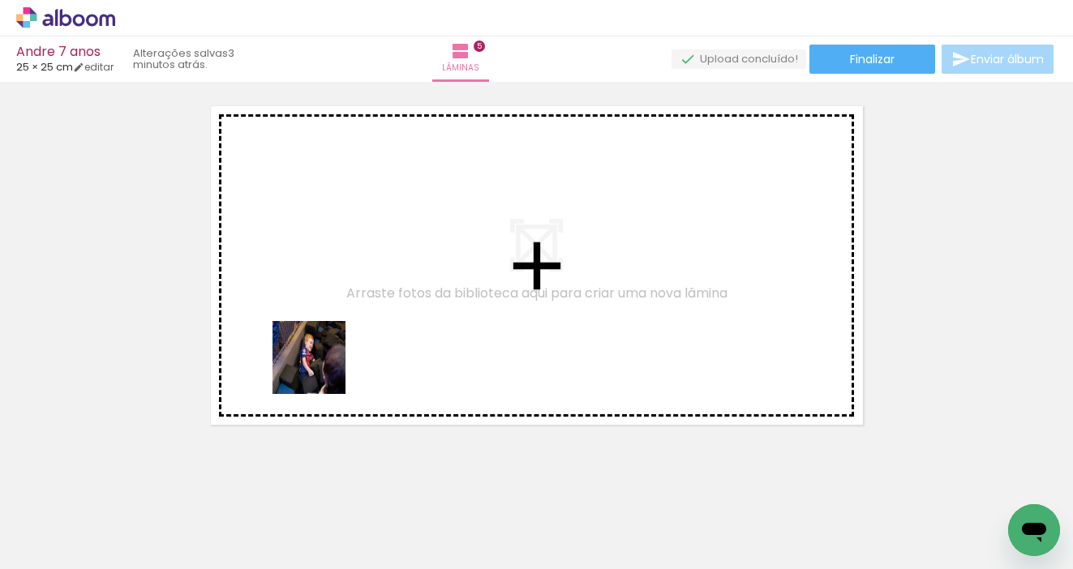
drag, startPoint x: 258, startPoint y: 526, endPoint x: 326, endPoint y: 357, distance: 182.7
click at [326, 357] on quentale-workspace at bounding box center [536, 284] width 1073 height 569
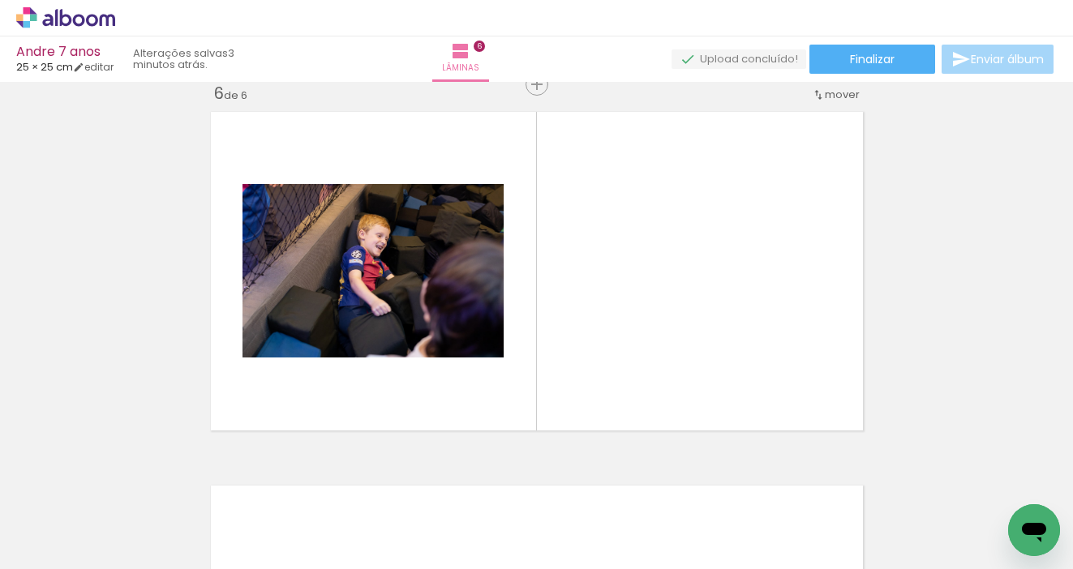
scroll to position [1890, 0]
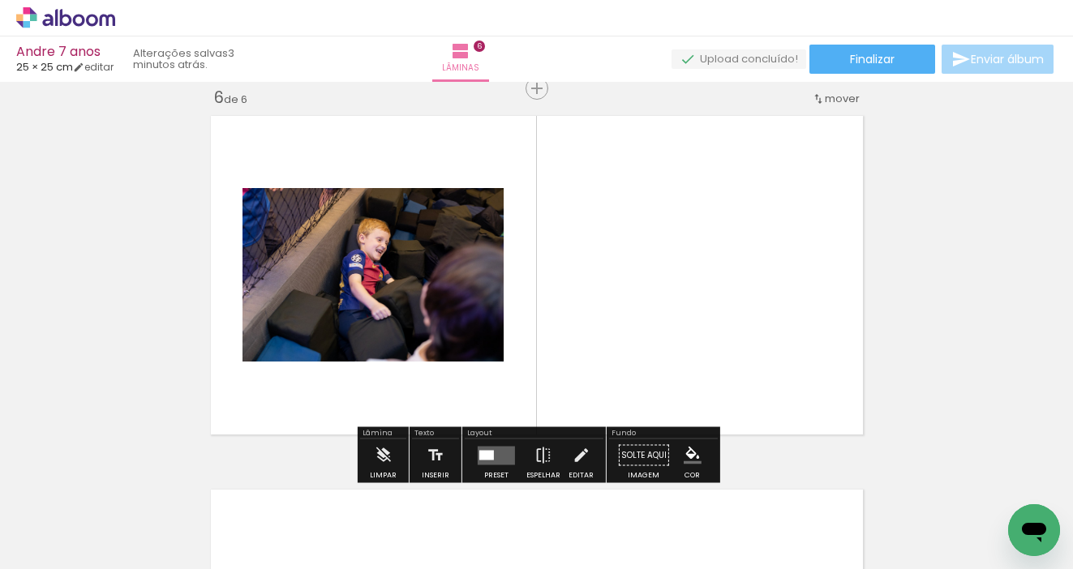
drag, startPoint x: 158, startPoint y: 512, endPoint x: 235, endPoint y: 382, distance: 150.9
click at [235, 382] on quentale-workspace at bounding box center [536, 284] width 1073 height 569
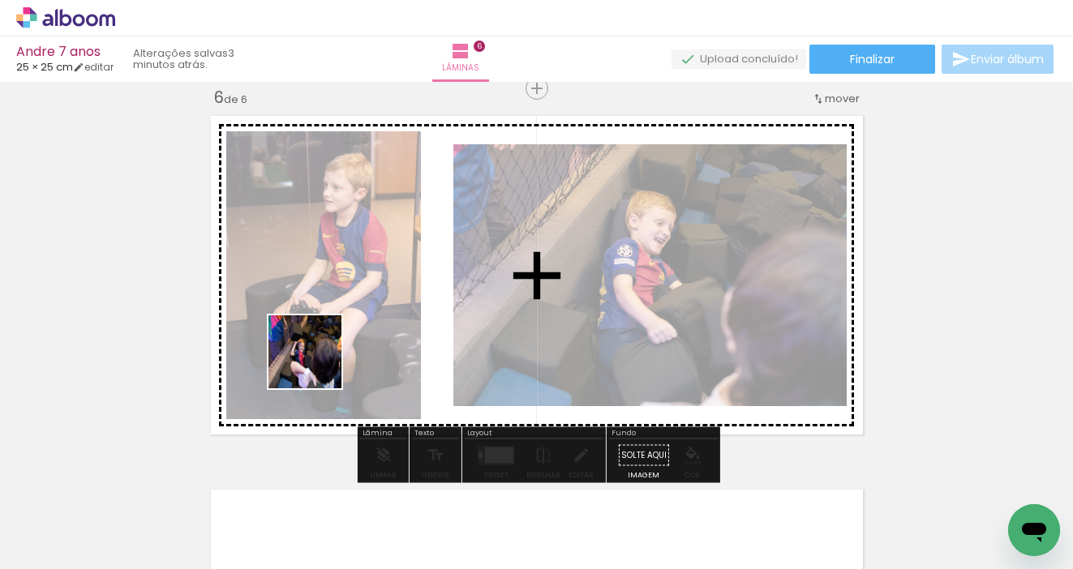
drag, startPoint x: 182, startPoint y: 521, endPoint x: 317, endPoint y: 364, distance: 207.1
click at [317, 364] on quentale-workspace at bounding box center [536, 284] width 1073 height 569
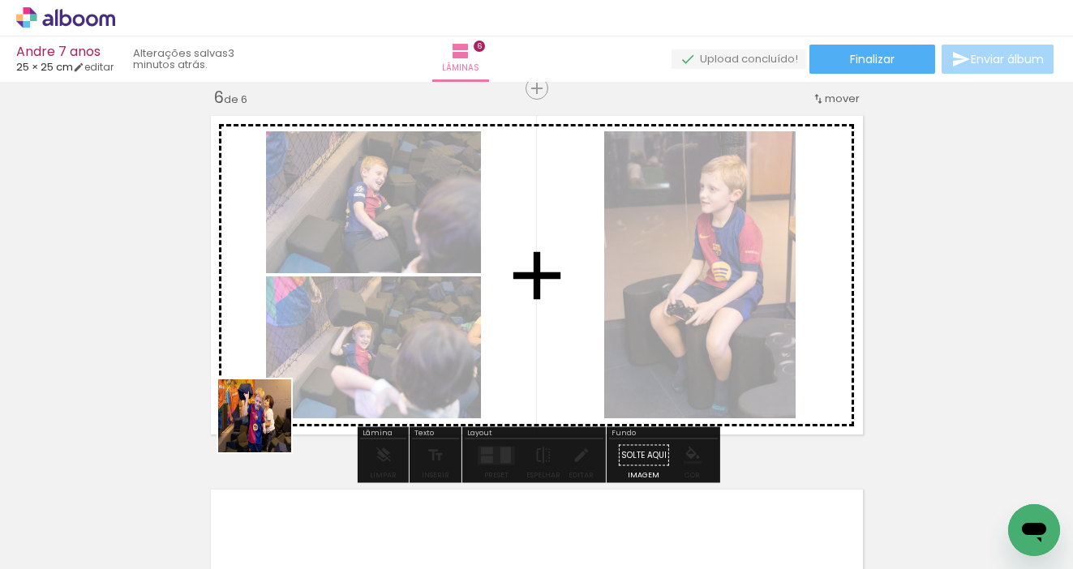
drag, startPoint x: 182, startPoint y: 518, endPoint x: 371, endPoint y: 336, distance: 262.1
click at [371, 336] on quentale-workspace at bounding box center [536, 284] width 1073 height 569
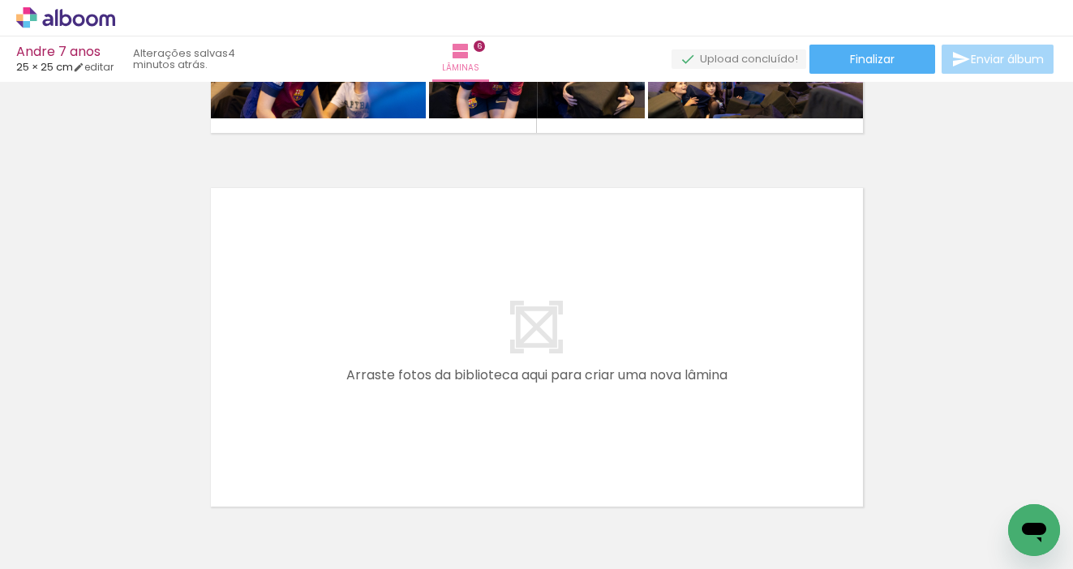
scroll to position [2208, 0]
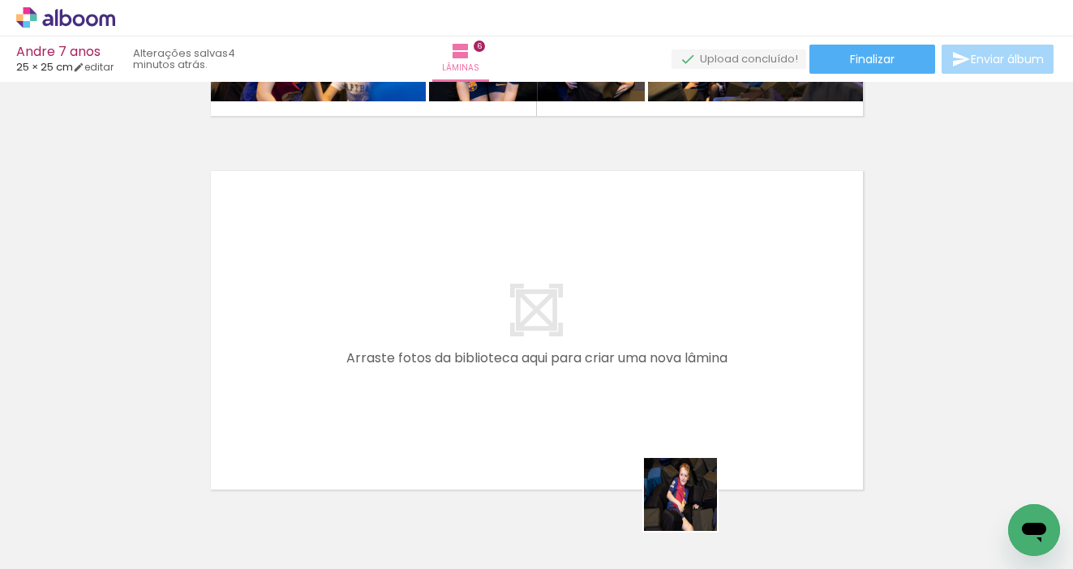
drag, startPoint x: 693, startPoint y: 511, endPoint x: 646, endPoint y: 390, distance: 130.0
click at [646, 390] on quentale-workspace at bounding box center [536, 284] width 1073 height 569
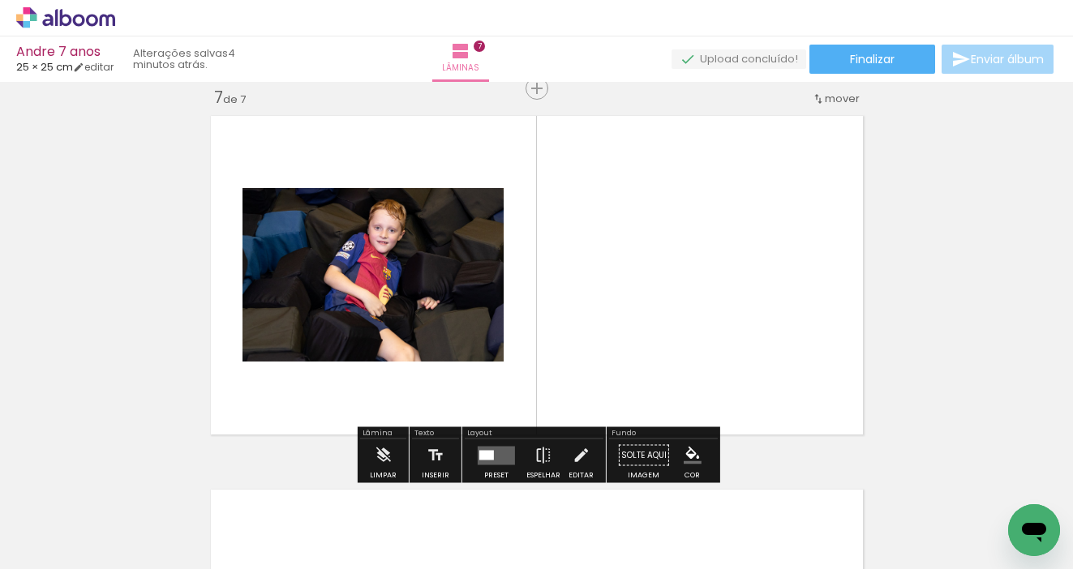
scroll to position [0, 0]
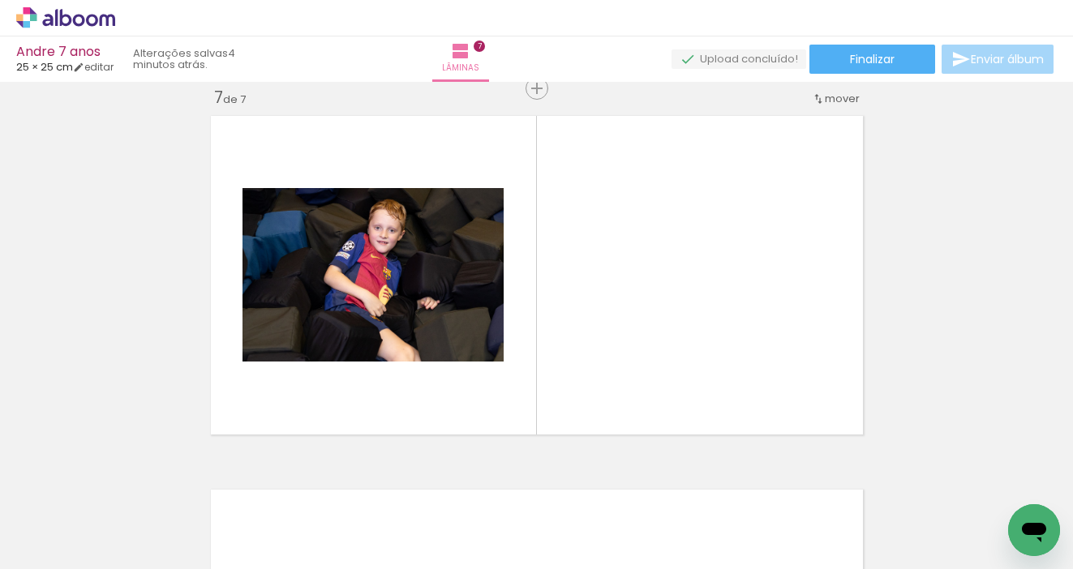
drag, startPoint x: 176, startPoint y: 521, endPoint x: 316, endPoint y: 356, distance: 216.3
click at [316, 356] on quentale-workspace at bounding box center [536, 284] width 1073 height 569
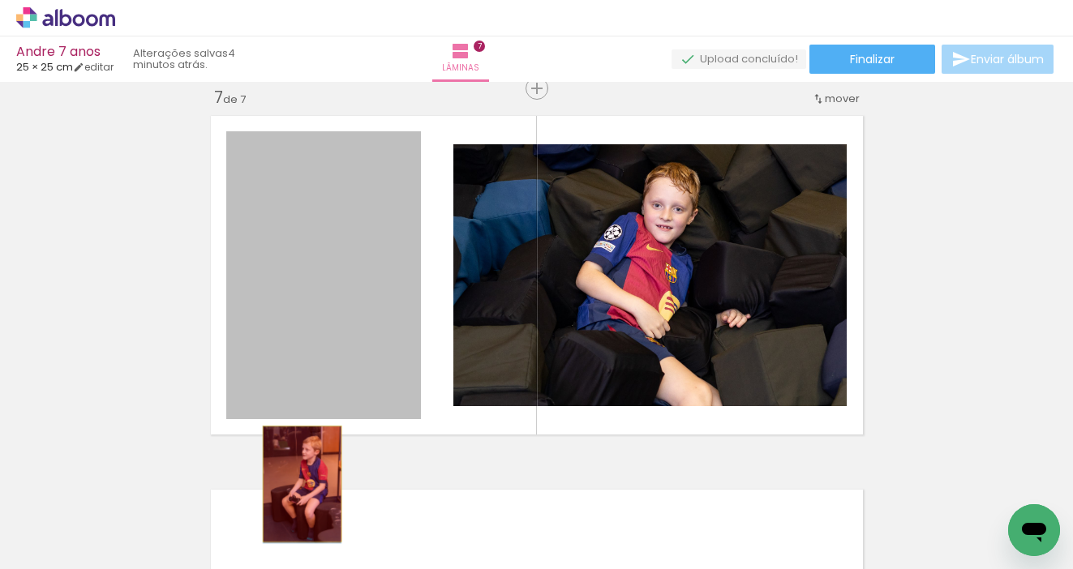
drag, startPoint x: 358, startPoint y: 265, endPoint x: 302, endPoint y: 487, distance: 228.6
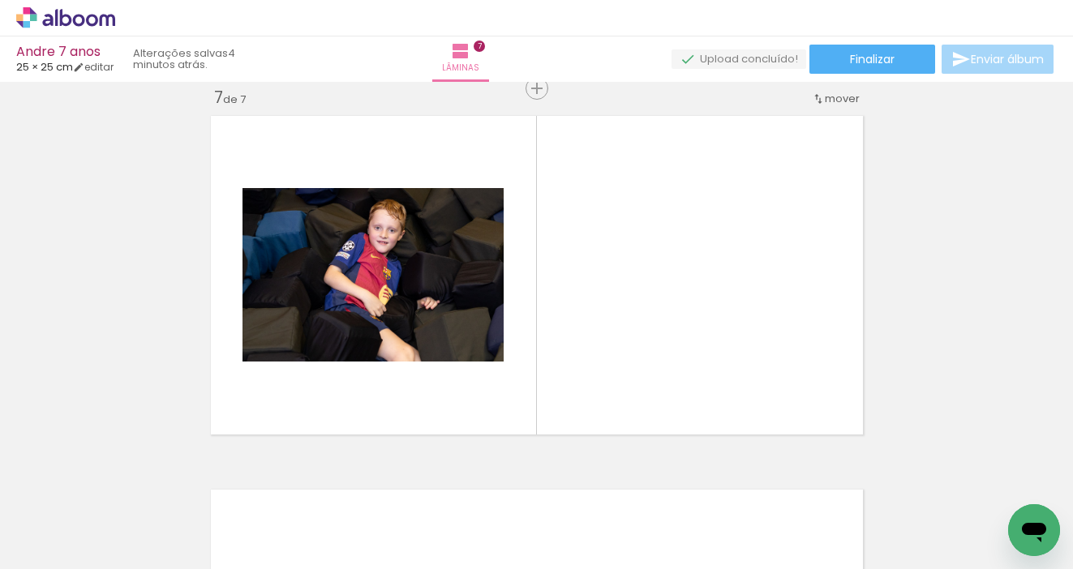
drag, startPoint x: 260, startPoint y: 517, endPoint x: 423, endPoint y: 345, distance: 236.9
click at [423, 345] on quentale-workspace at bounding box center [536, 284] width 1073 height 569
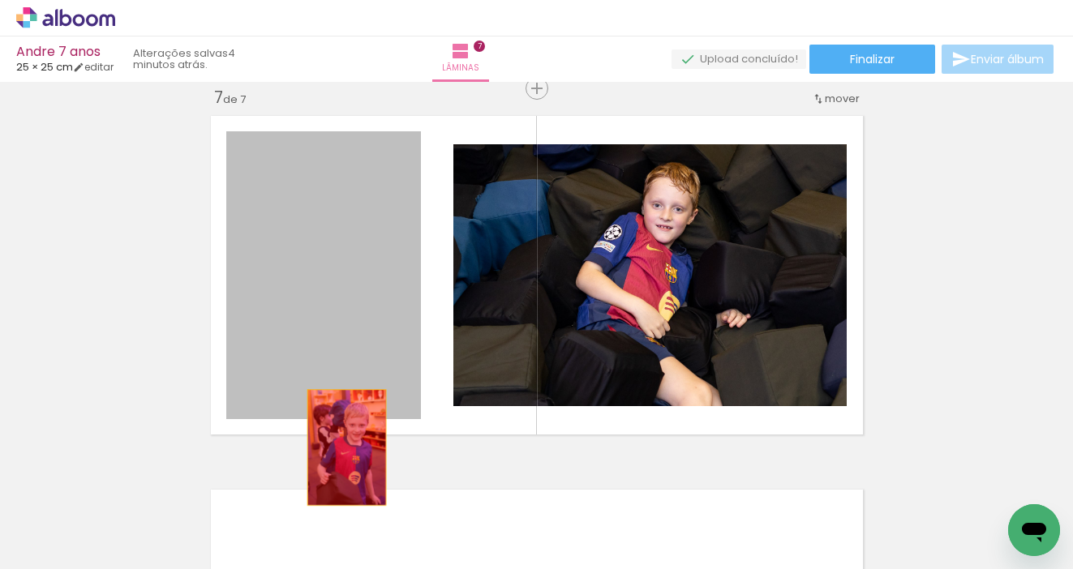
drag, startPoint x: 377, startPoint y: 254, endPoint x: 335, endPoint y: 484, distance: 234.1
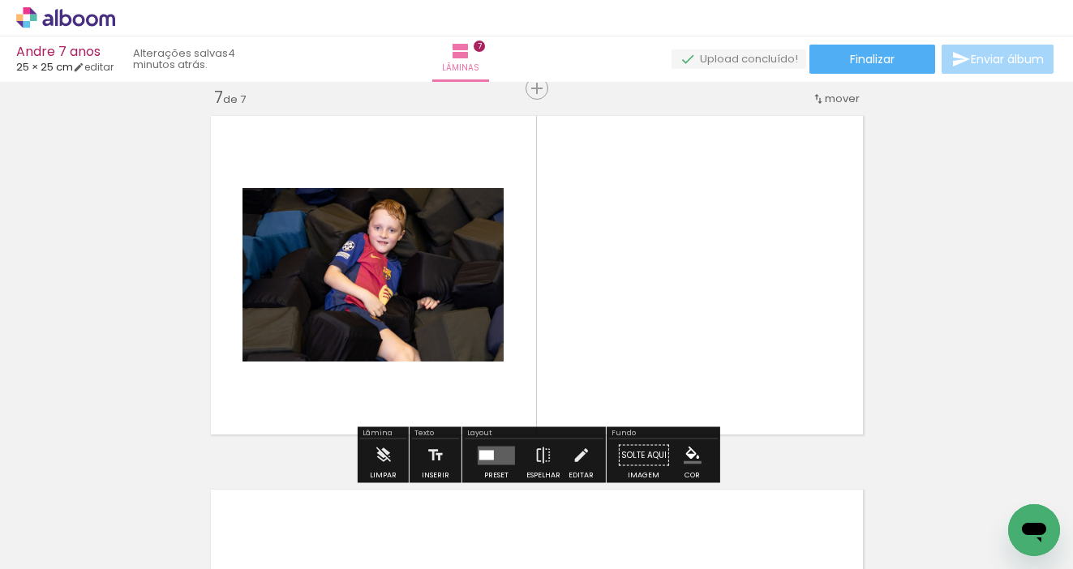
drag, startPoint x: 360, startPoint y: 524, endPoint x: 509, endPoint y: 326, distance: 247.8
click at [509, 326] on quentale-workspace at bounding box center [536, 284] width 1073 height 569
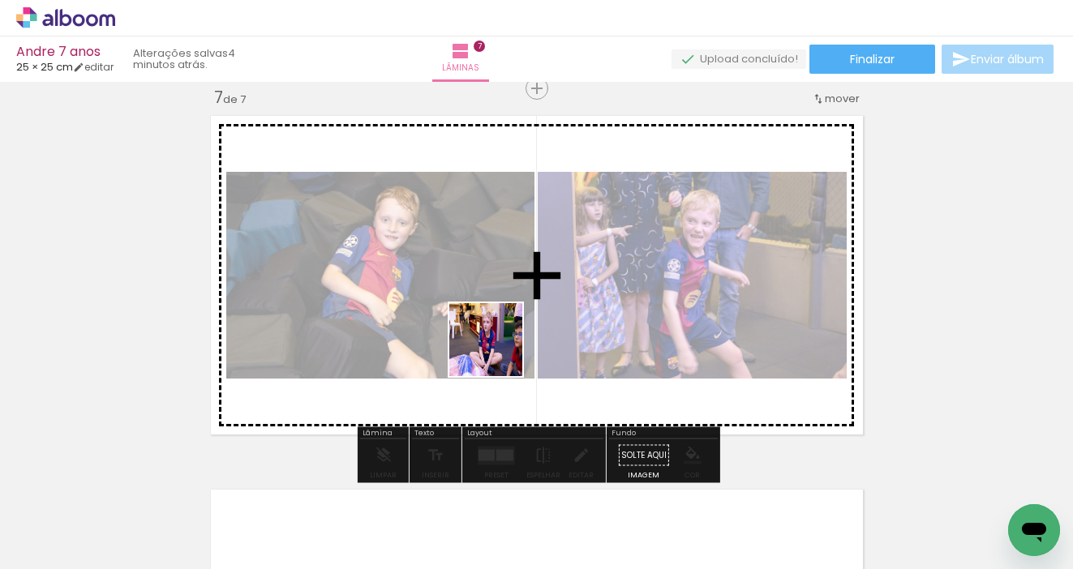
drag, startPoint x: 408, startPoint y: 457, endPoint x: 534, endPoint y: 323, distance: 183.6
click at [534, 323] on quentale-workspace at bounding box center [536, 284] width 1073 height 569
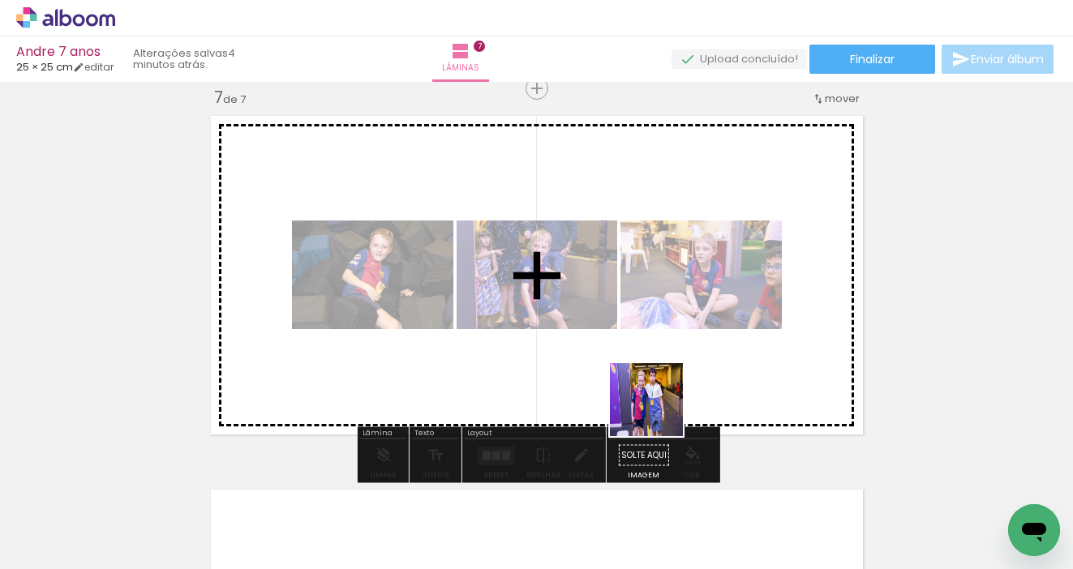
drag, startPoint x: 622, startPoint y: 528, endPoint x: 693, endPoint y: 350, distance: 192.2
click at [693, 350] on quentale-workspace at bounding box center [536, 284] width 1073 height 569
